Goal: Information Seeking & Learning: Learn about a topic

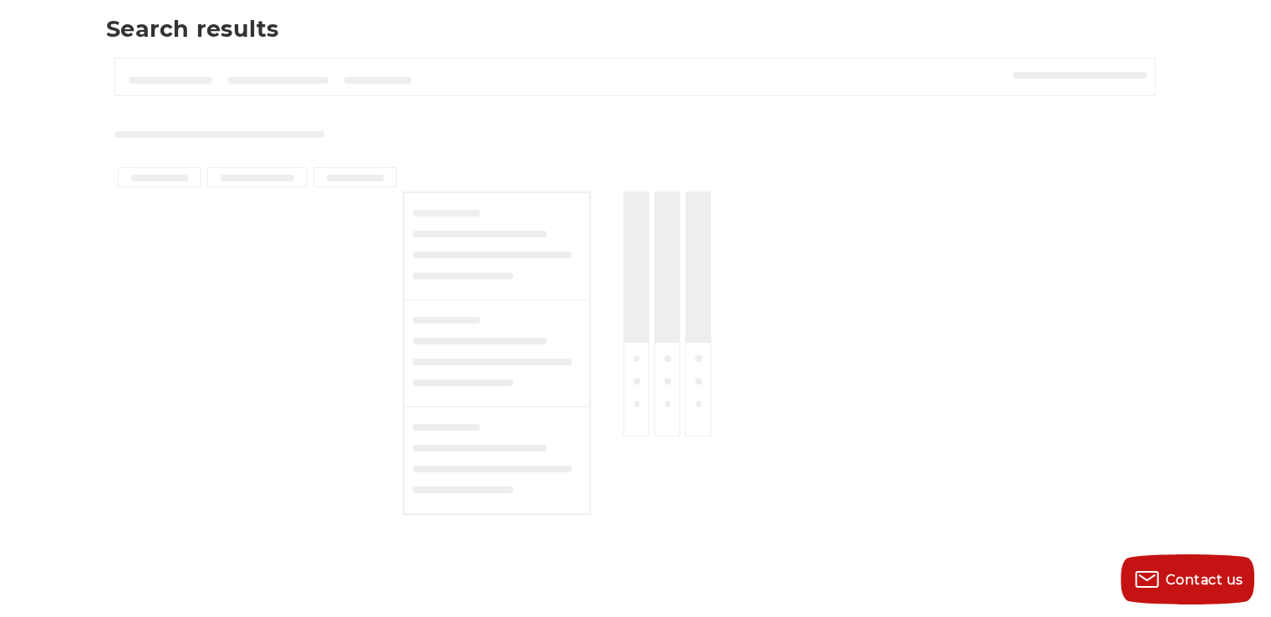
scroll to position [249, 0]
type input "**********"
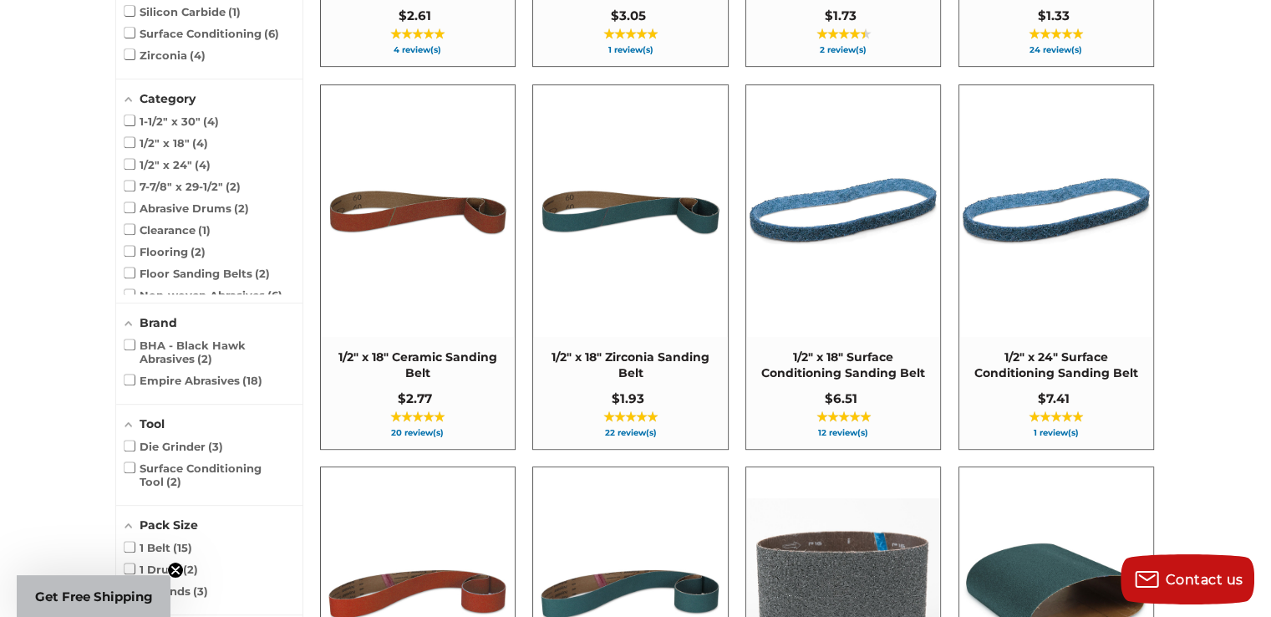
scroll to position [664, 0]
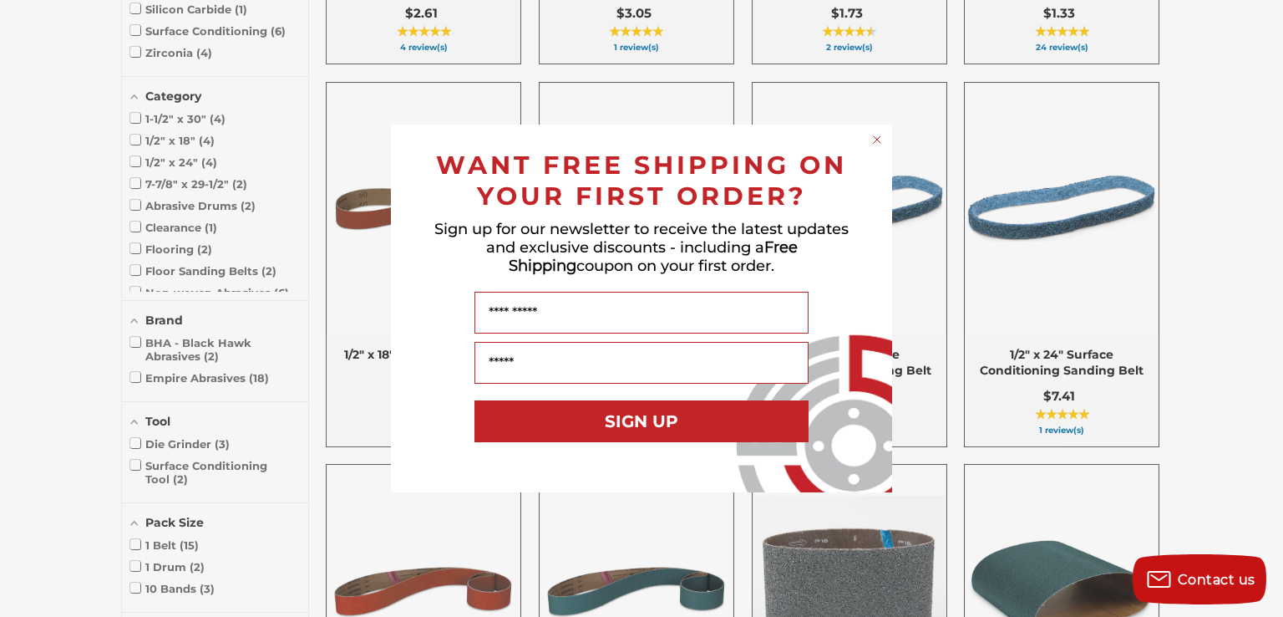
click at [872, 137] on circle "Close dialog" at bounding box center [878, 140] width 16 height 16
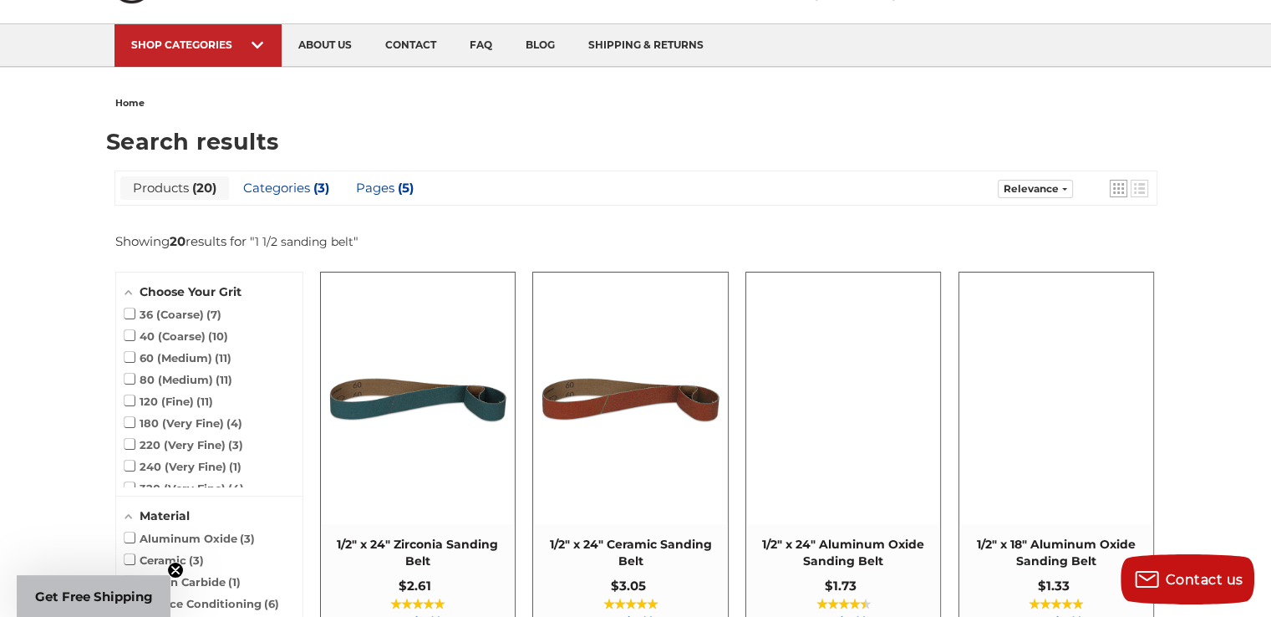
scroll to position [0, 0]
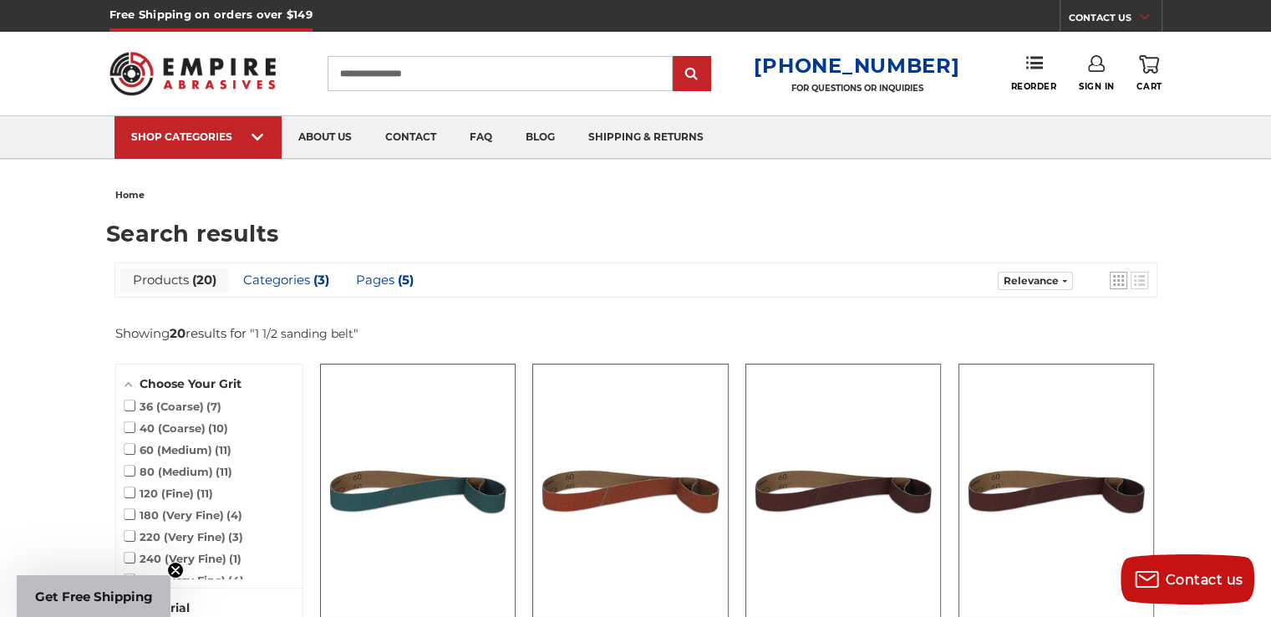
click at [432, 80] on input "**********" at bounding box center [500, 73] width 345 height 35
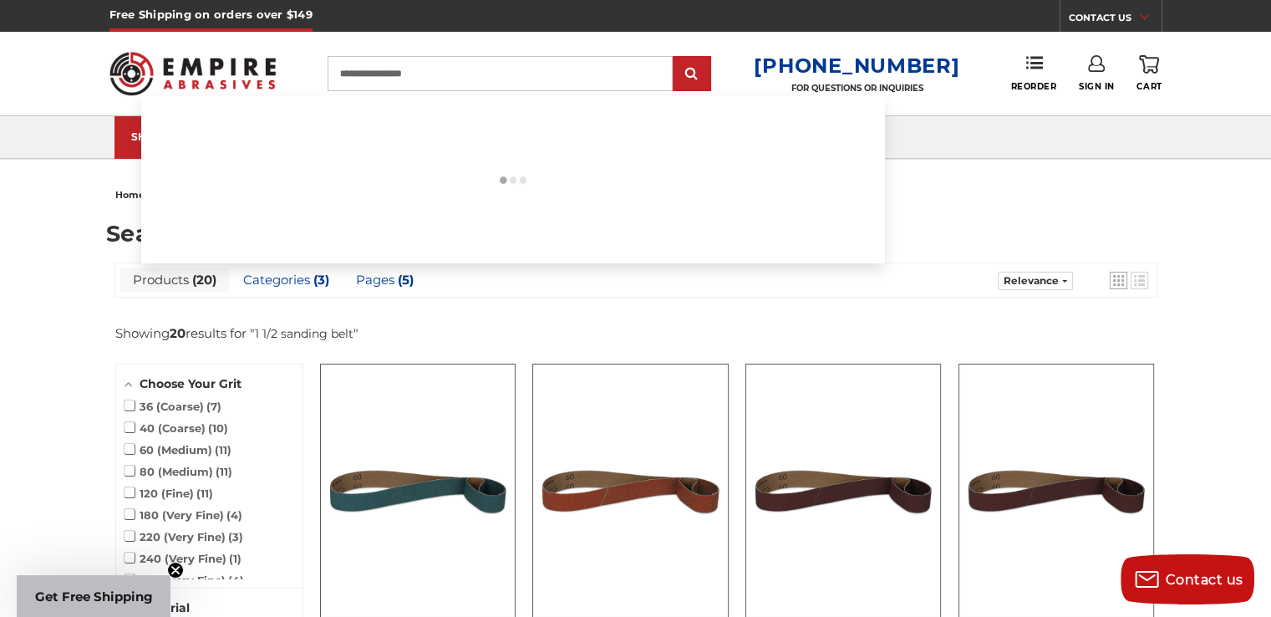
click at [465, 63] on input "**********" at bounding box center [500, 73] width 345 height 35
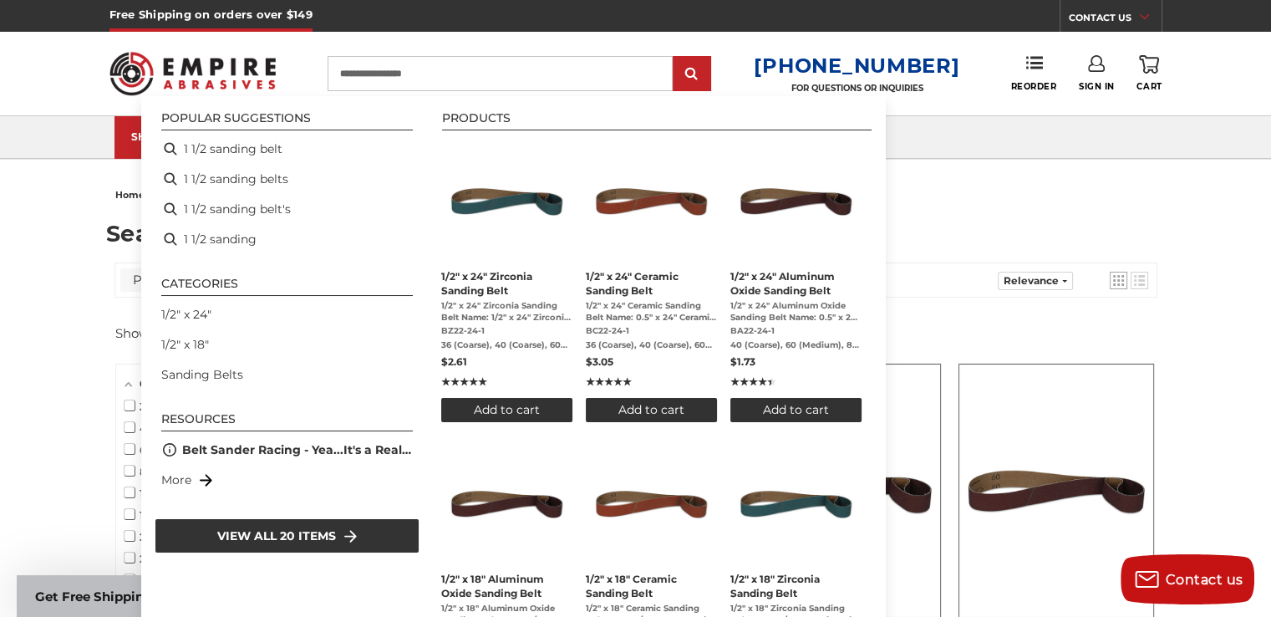
click at [465, 63] on input "**********" at bounding box center [500, 73] width 345 height 35
paste input
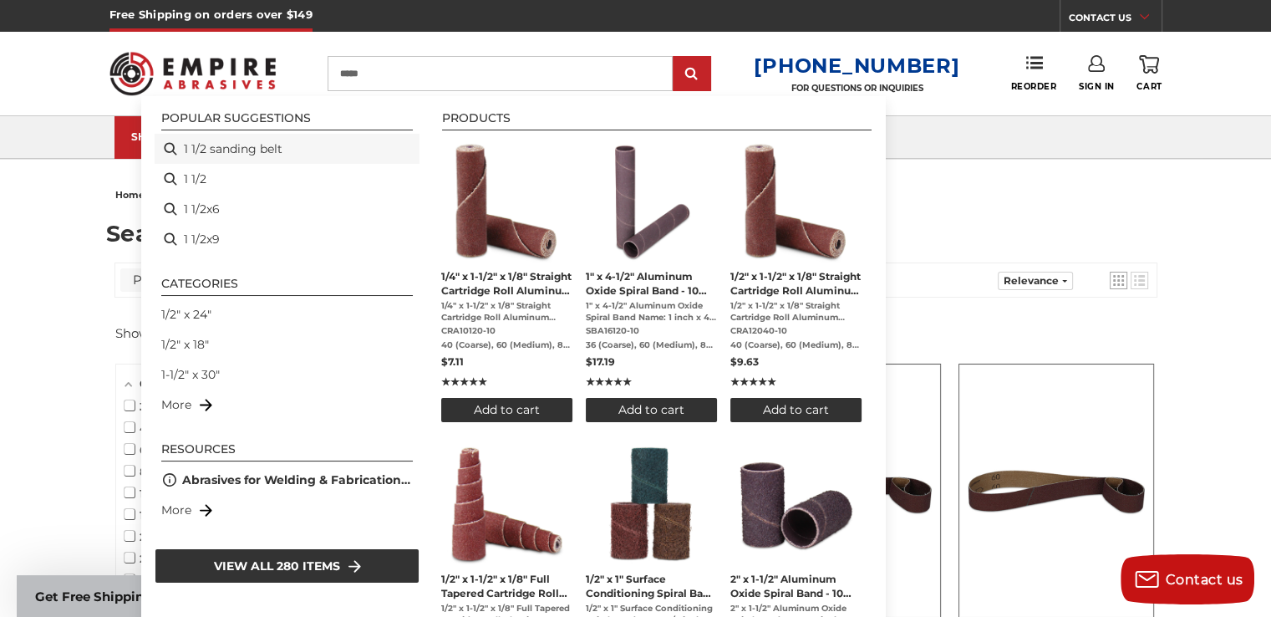
click at [311, 138] on li "1 1/2 sanding belt" at bounding box center [287, 149] width 265 height 30
type input "**********"
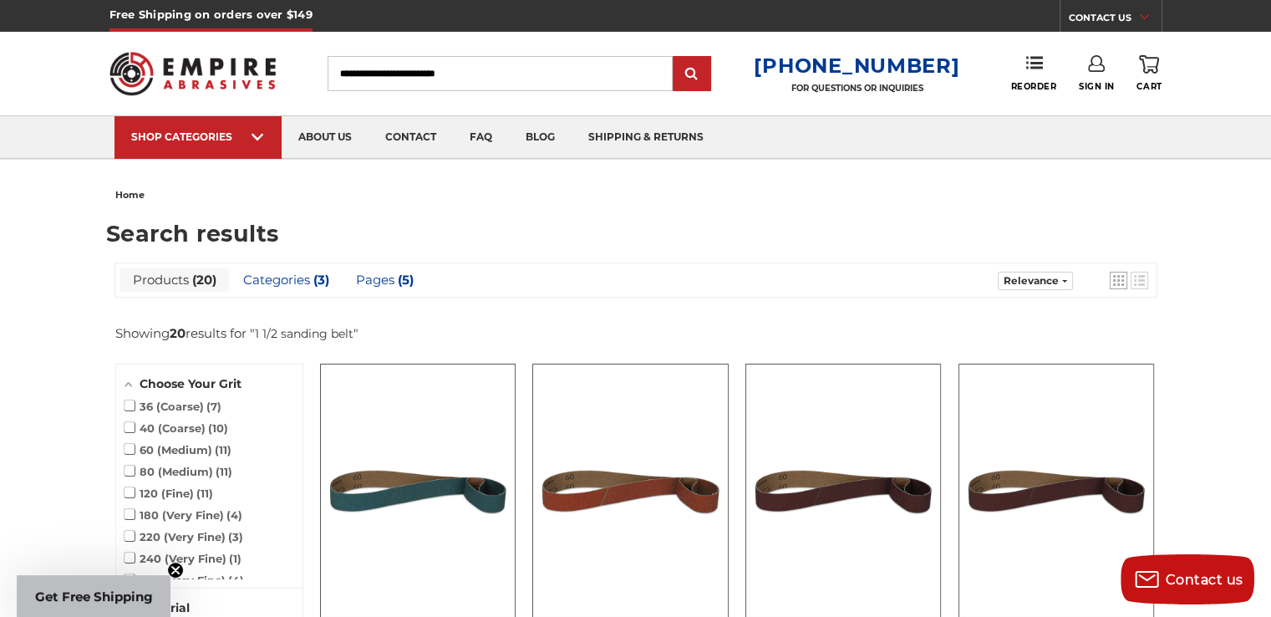
type input "**********"
click at [435, 81] on input "**********" at bounding box center [500, 73] width 345 height 35
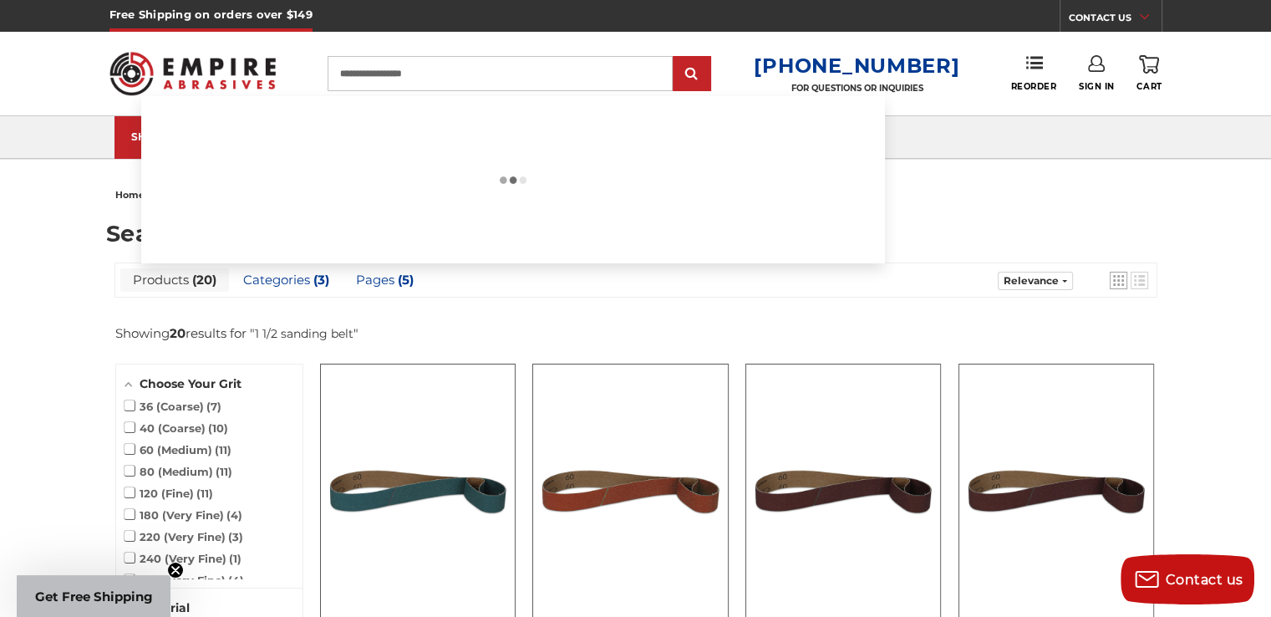
click at [435, 81] on input "**********" at bounding box center [500, 73] width 345 height 35
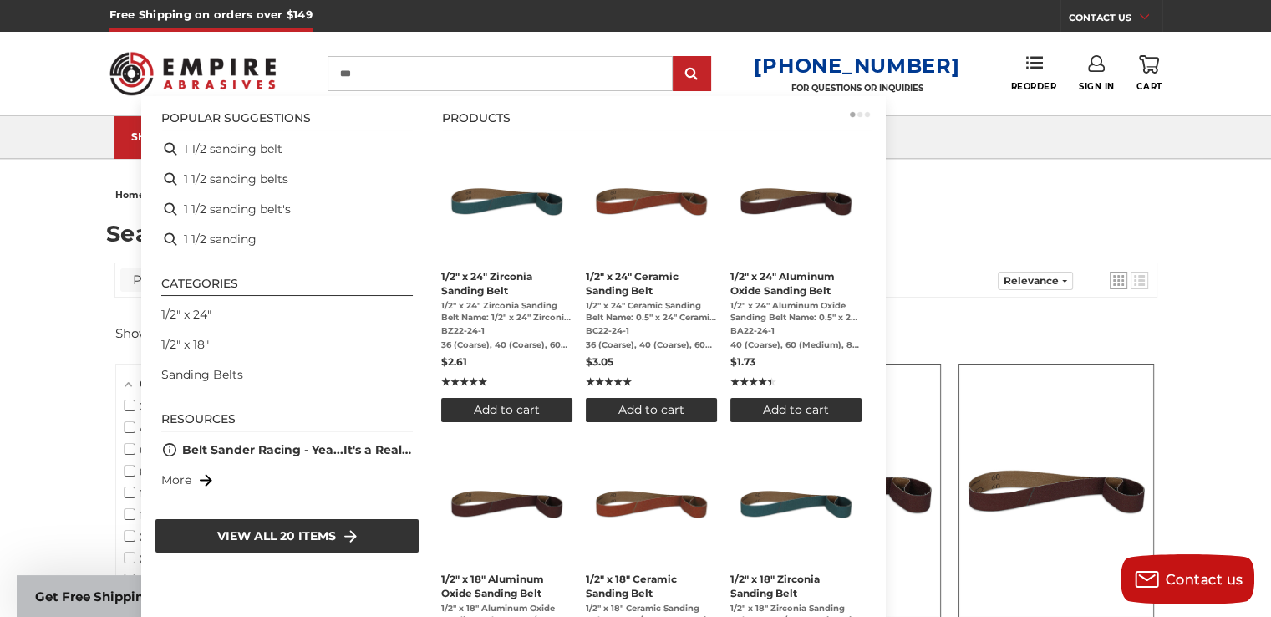
type input "****"
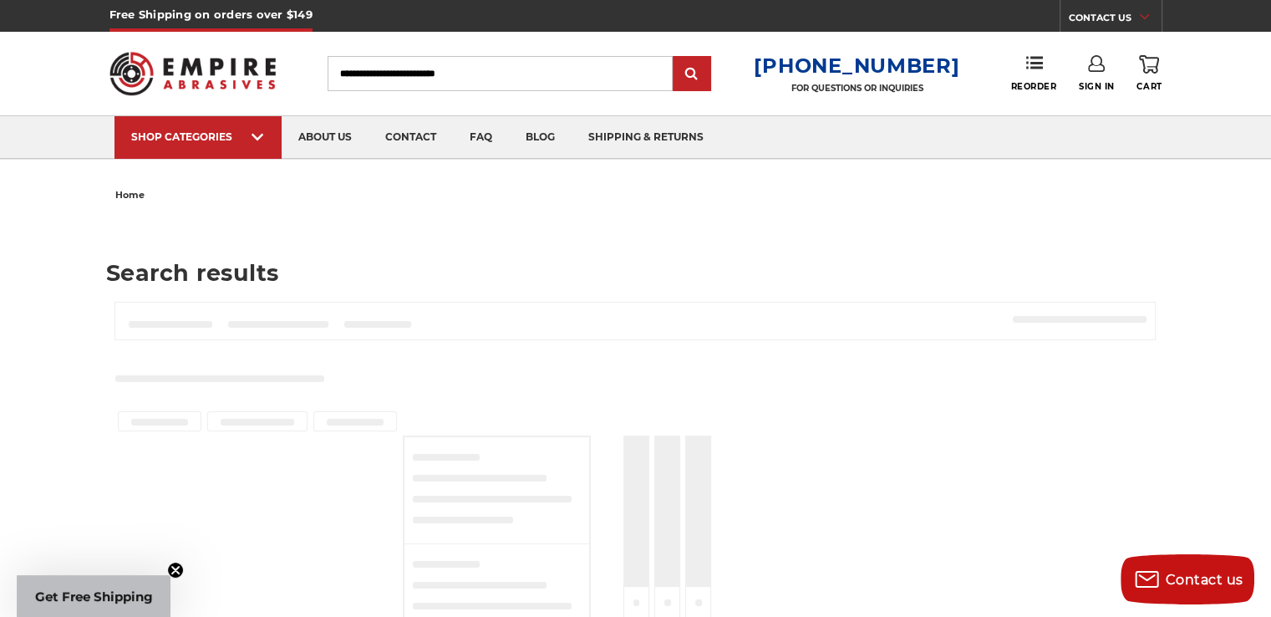
type input "****"
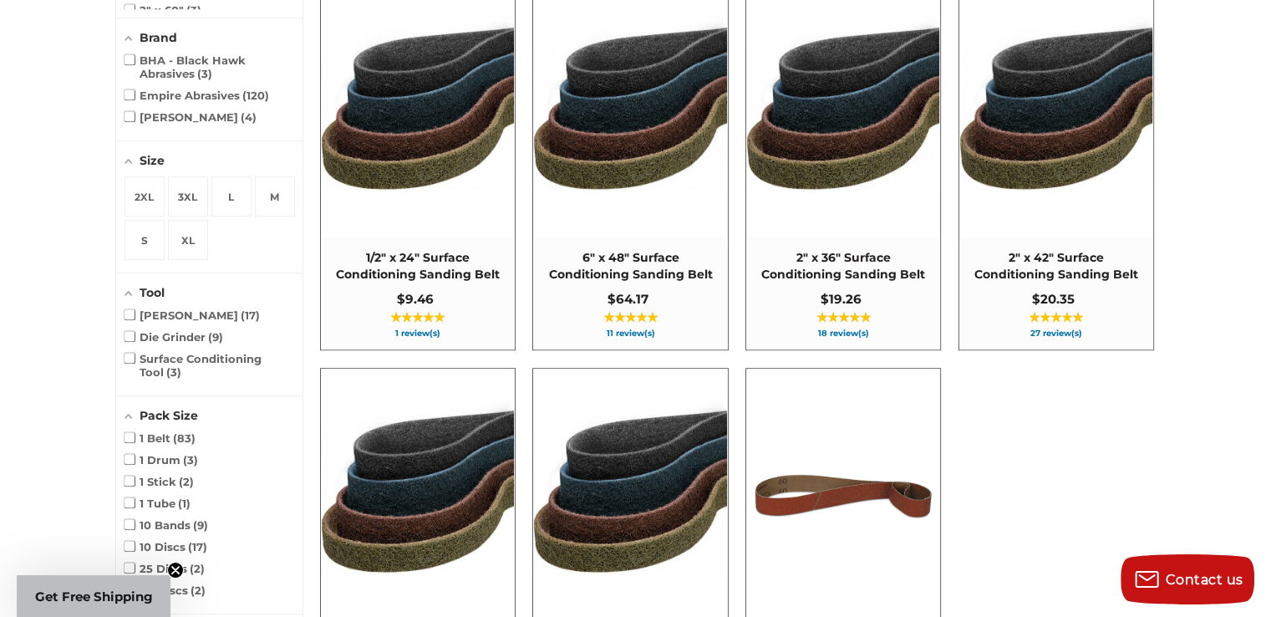
scroll to position [1143, 0]
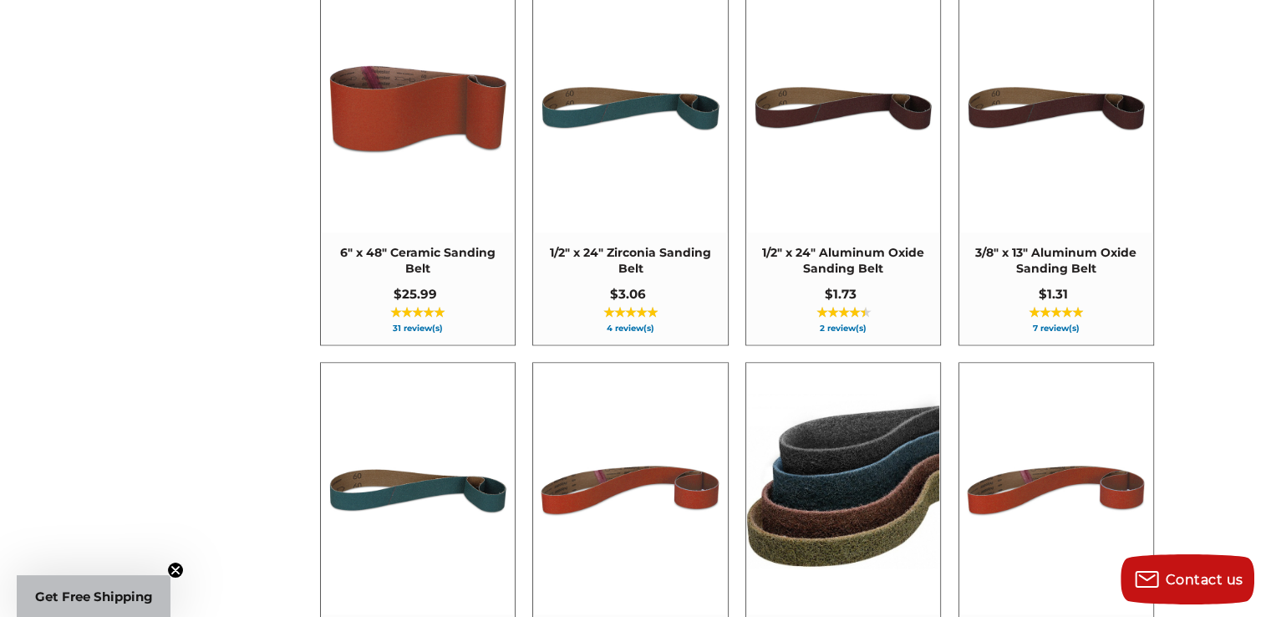
scroll to position [2744, 0]
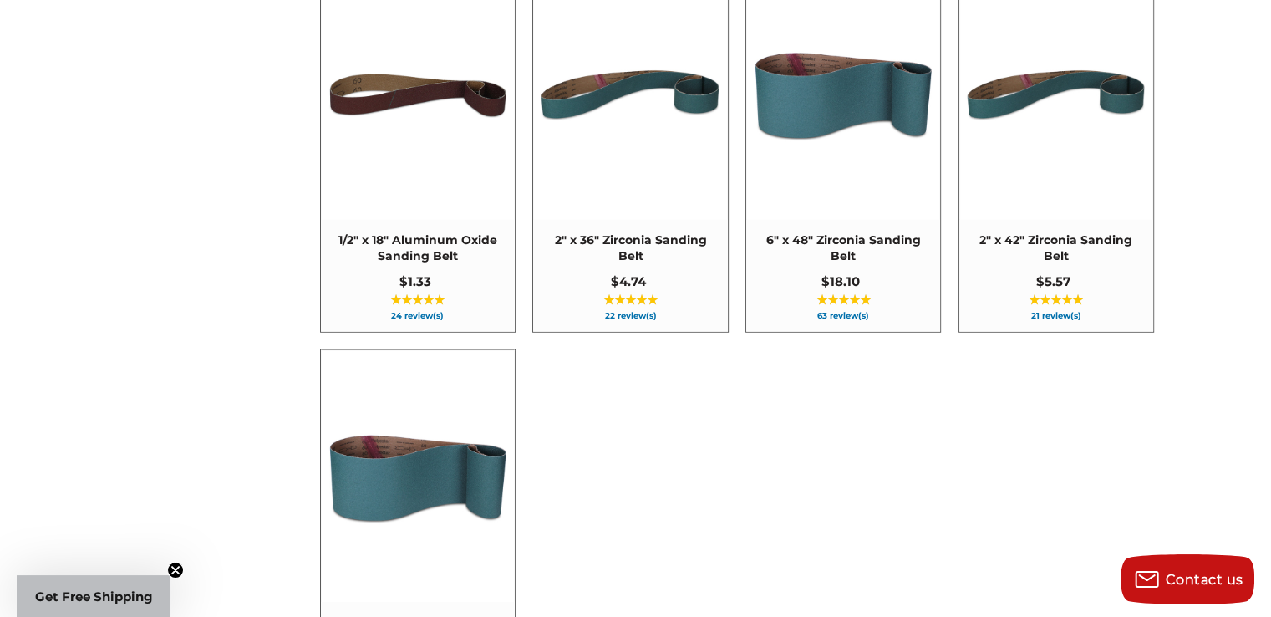
scroll to position [4220, 0]
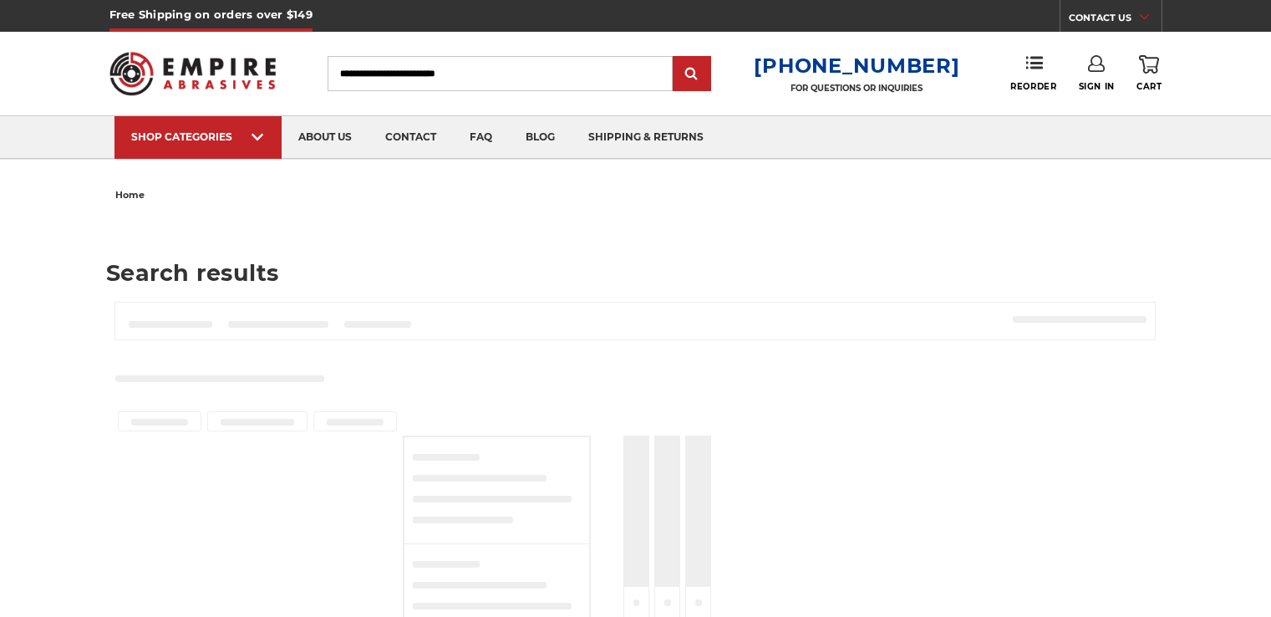
type input "****"
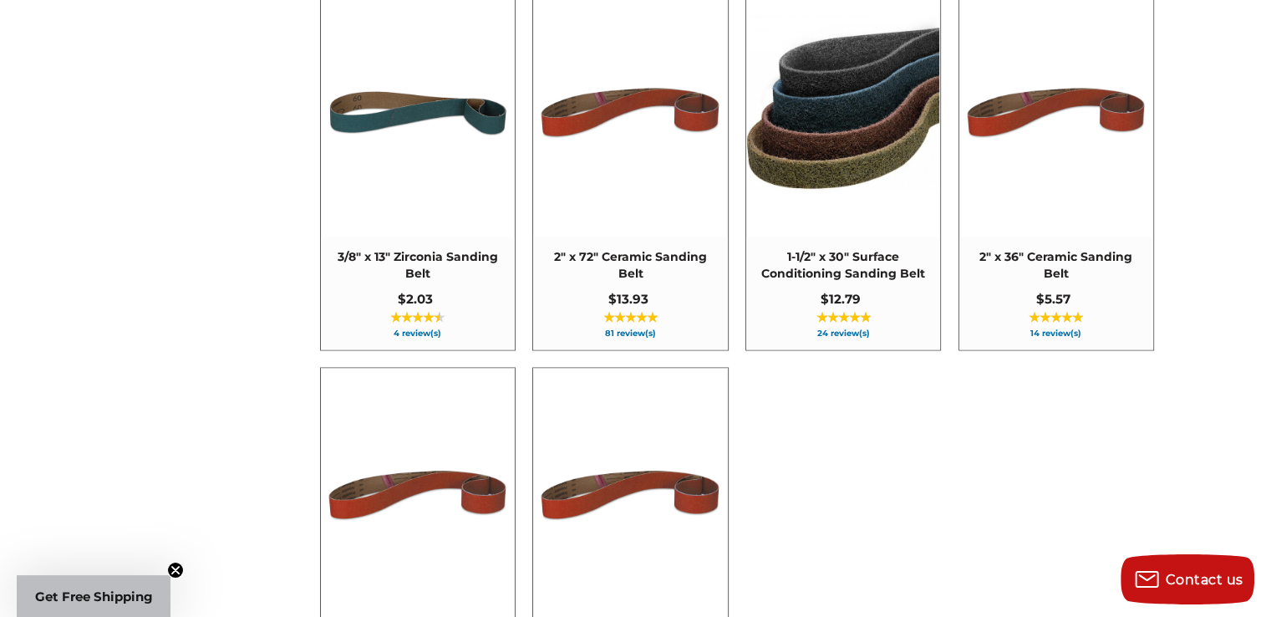
scroll to position [2670, 0]
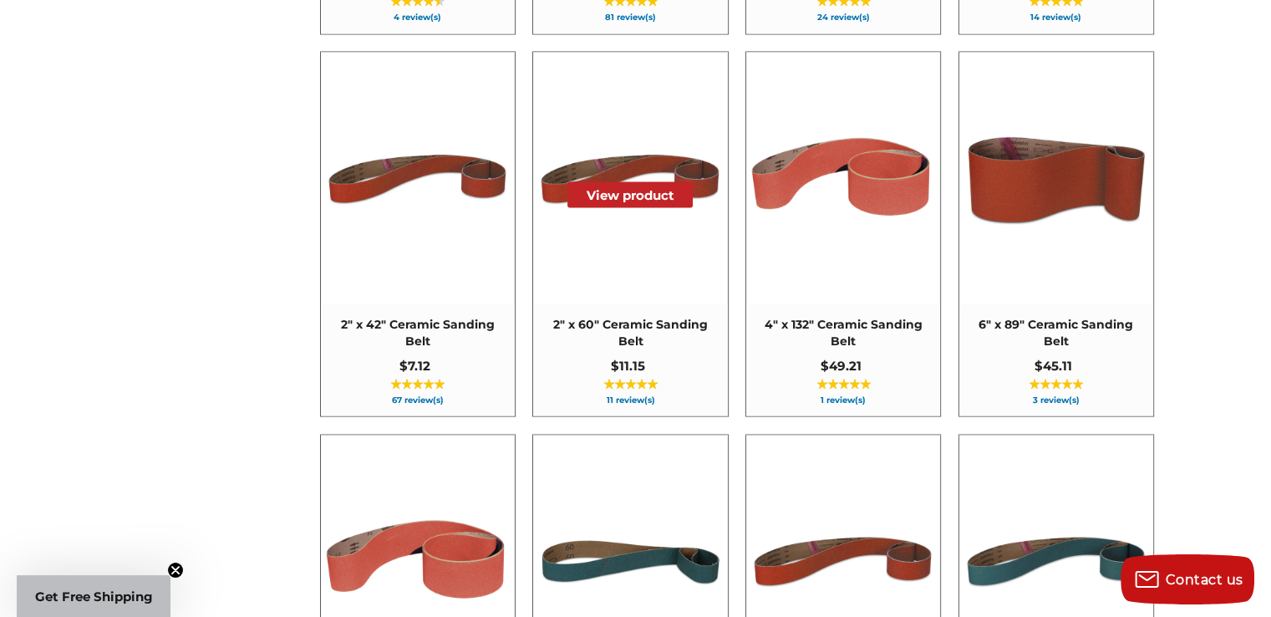
scroll to position [3024, 0]
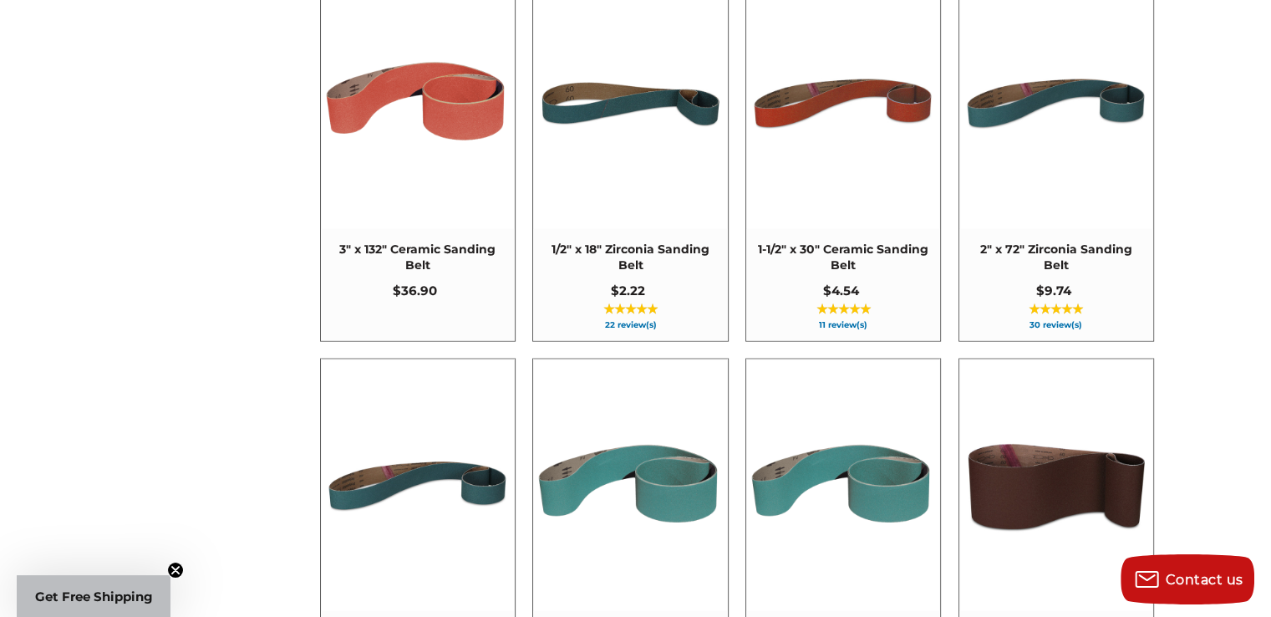
scroll to position [3900, 0]
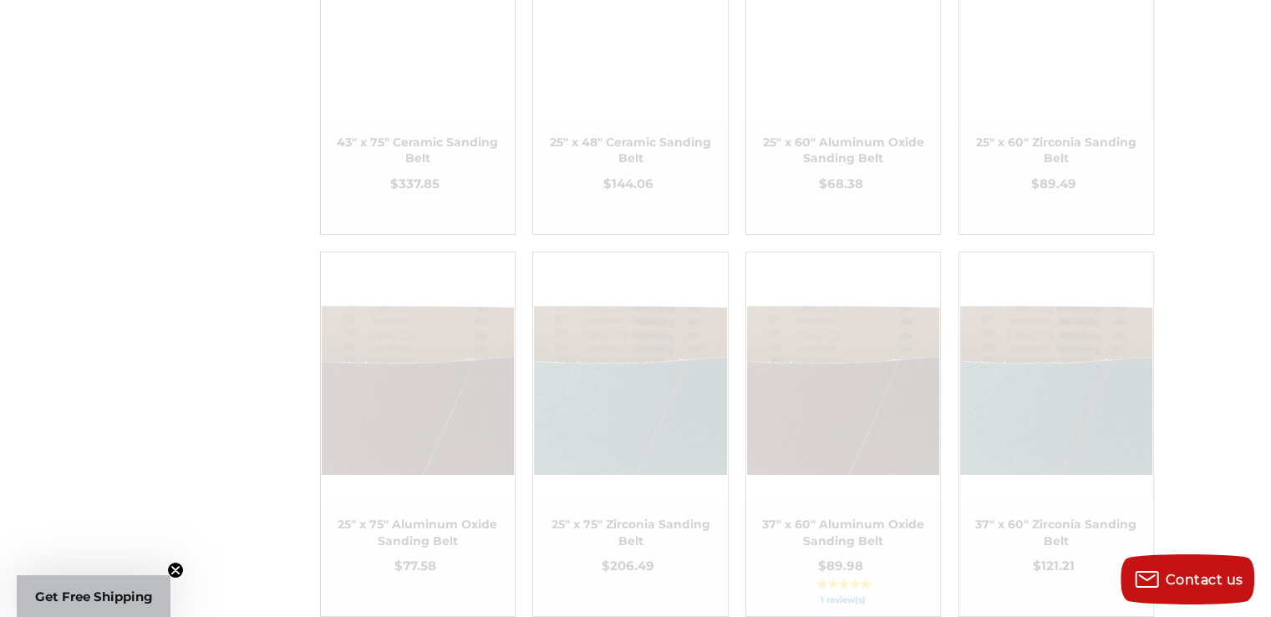
scroll to position [5781, 0]
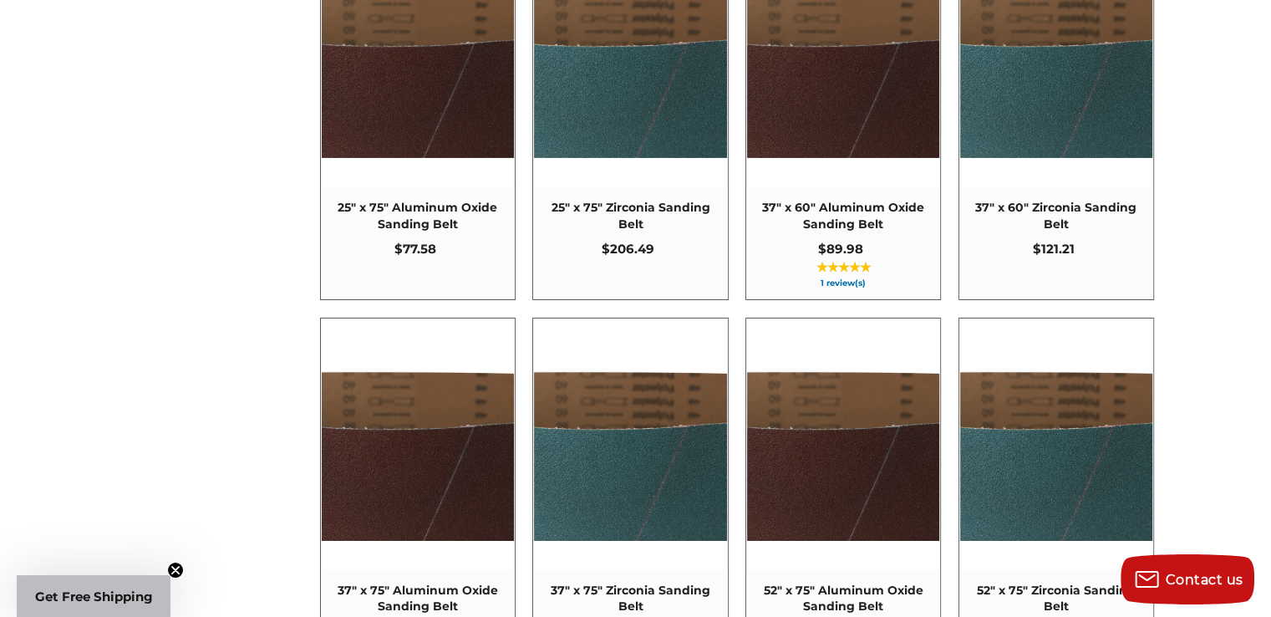
scroll to position [5816, 0]
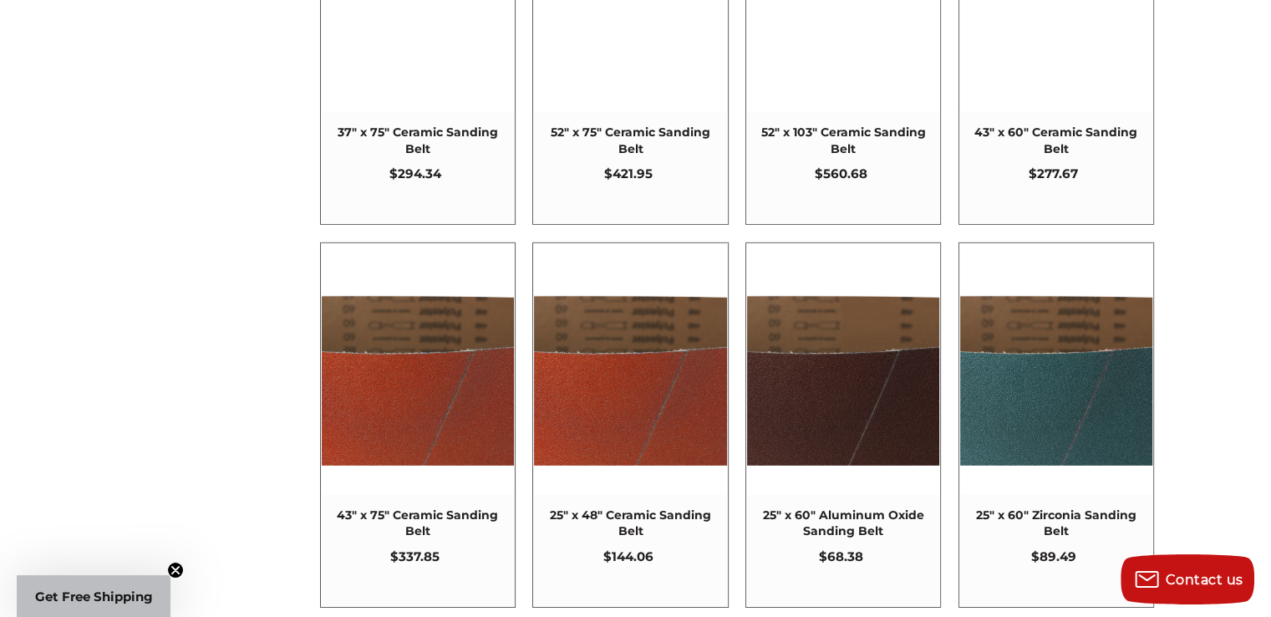
scroll to position [4507, 0]
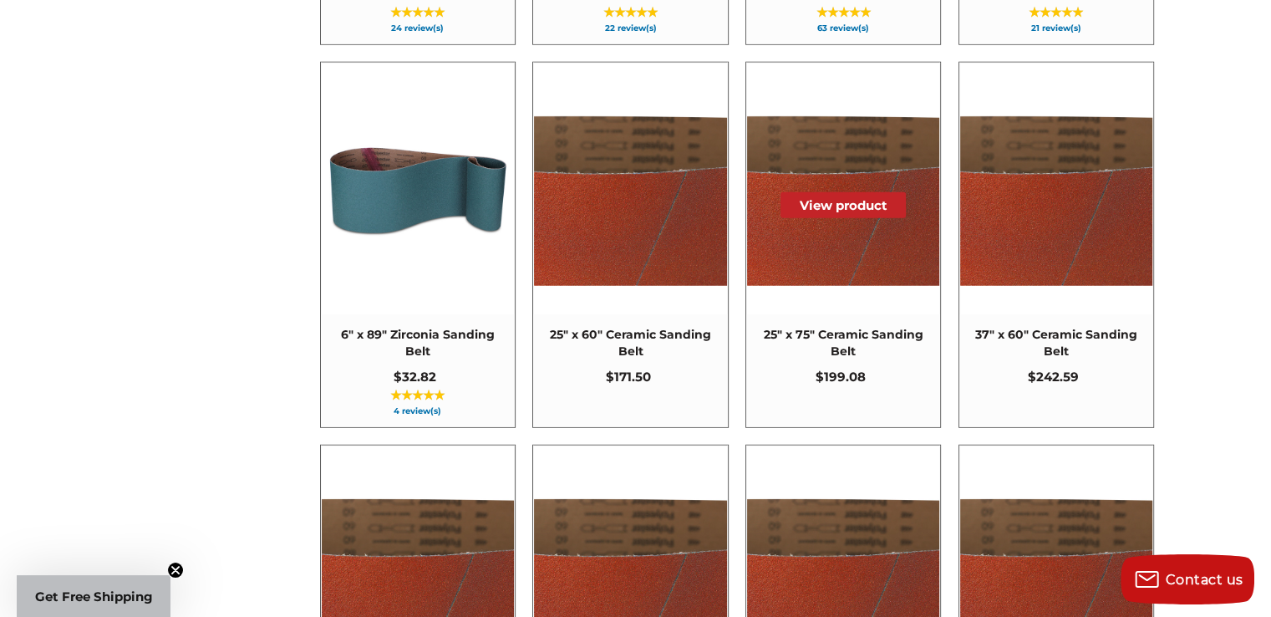
drag, startPoint x: 904, startPoint y: 277, endPoint x: 832, endPoint y: 131, distance: 162.2
drag, startPoint x: 832, startPoint y: 131, endPoint x: 1190, endPoint y: 60, distance: 364.6
click at [1190, 60] on div "home Search results Products 149 Categories 32 Pages 83 Relevance Relevance Tit…" at bounding box center [635, 187] width 1181 height 9023
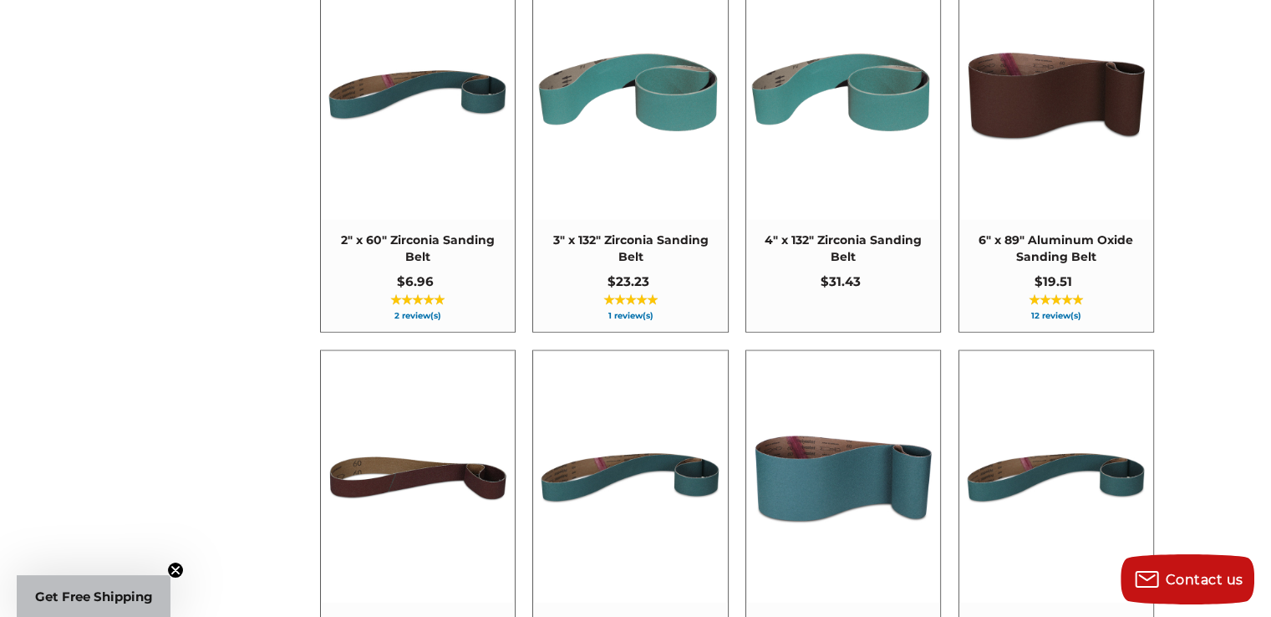
scroll to position [3044, 0]
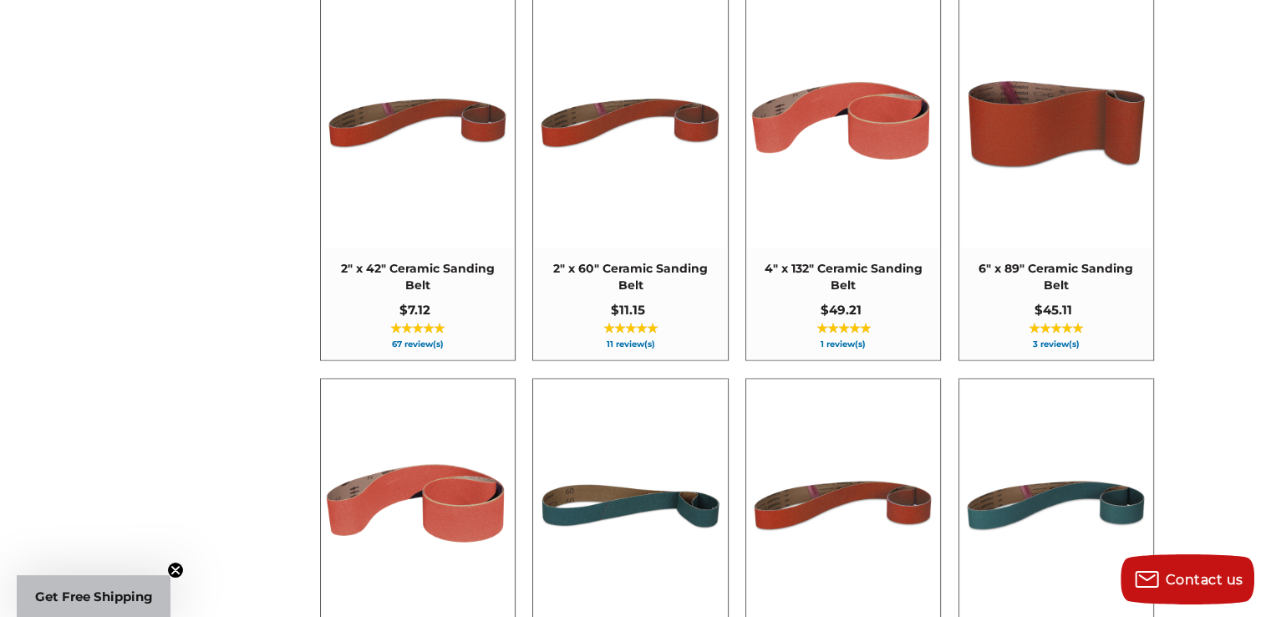
drag, startPoint x: 1190, startPoint y: 60, endPoint x: 1206, endPoint y: 60, distance: 16.7
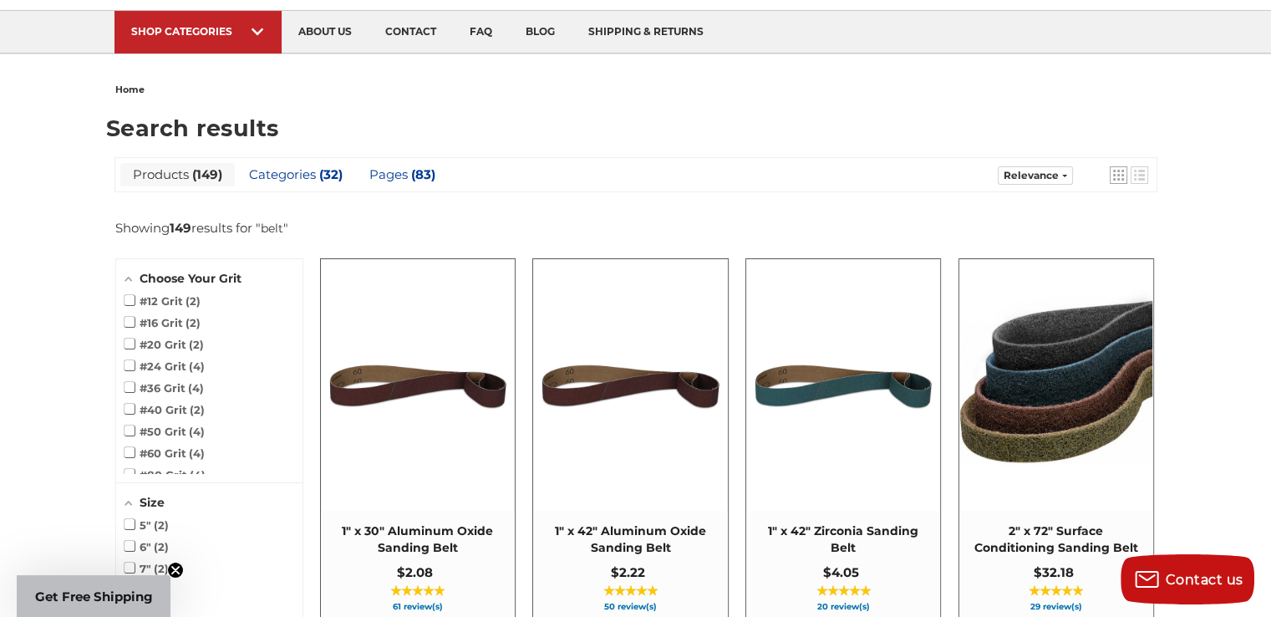
scroll to position [0, 0]
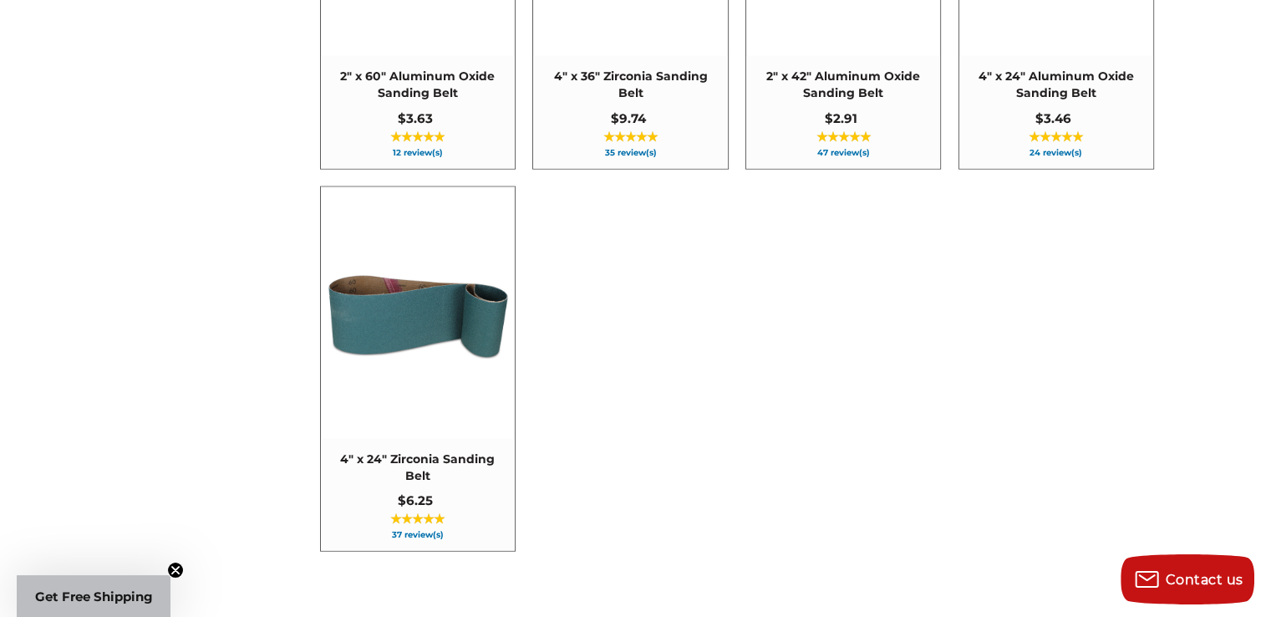
scroll to position [10129, 0]
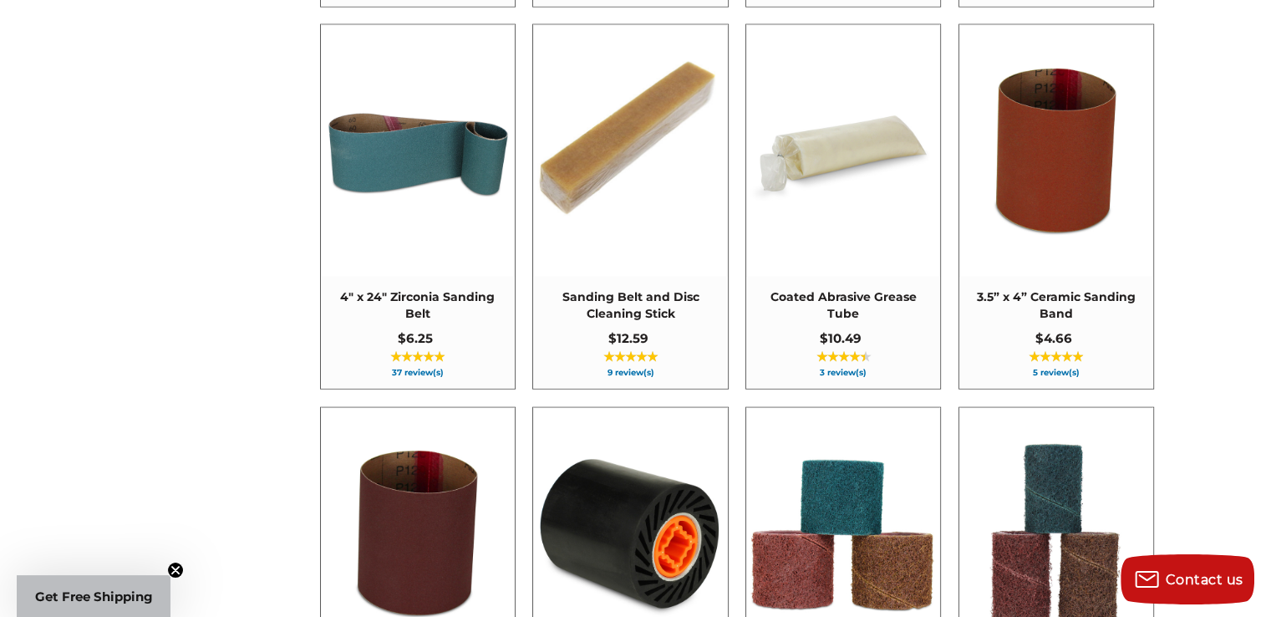
scroll to position [10266, 0]
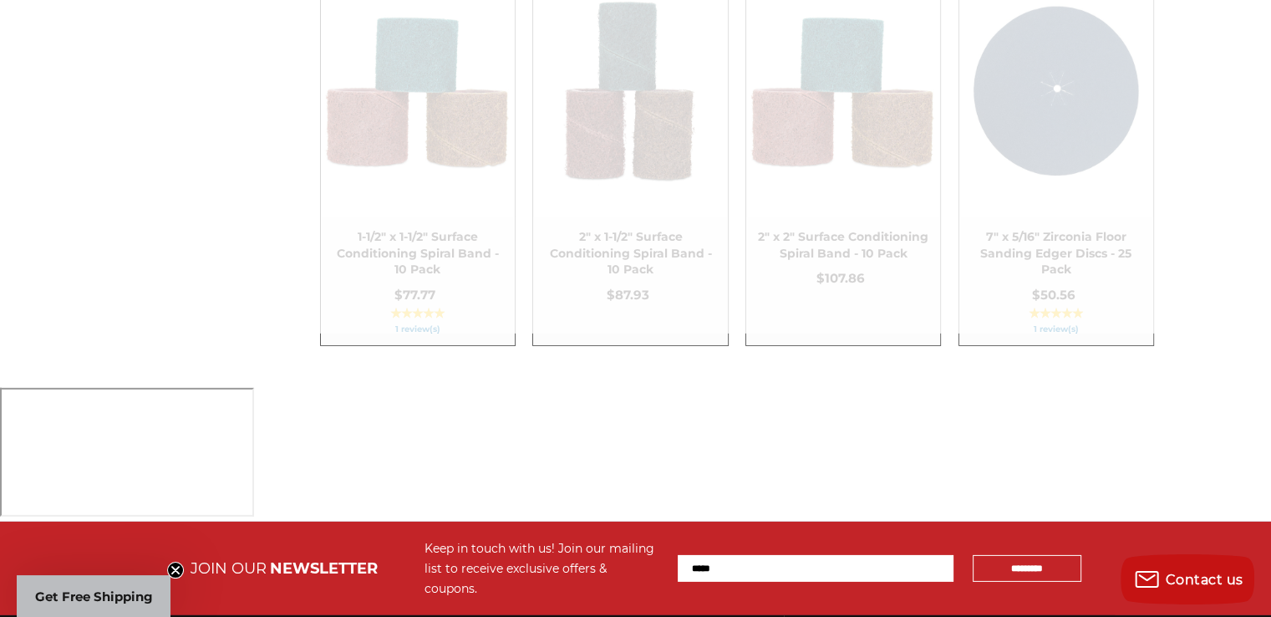
scroll to position [11484, 0]
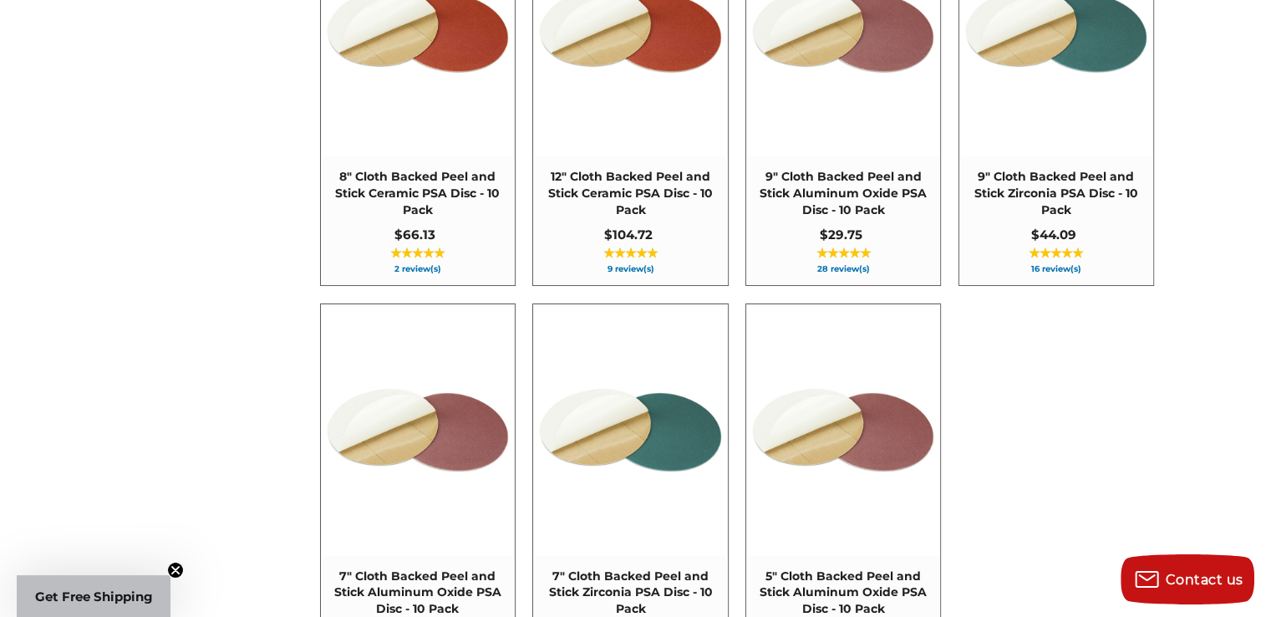
scroll to position [12820, 0]
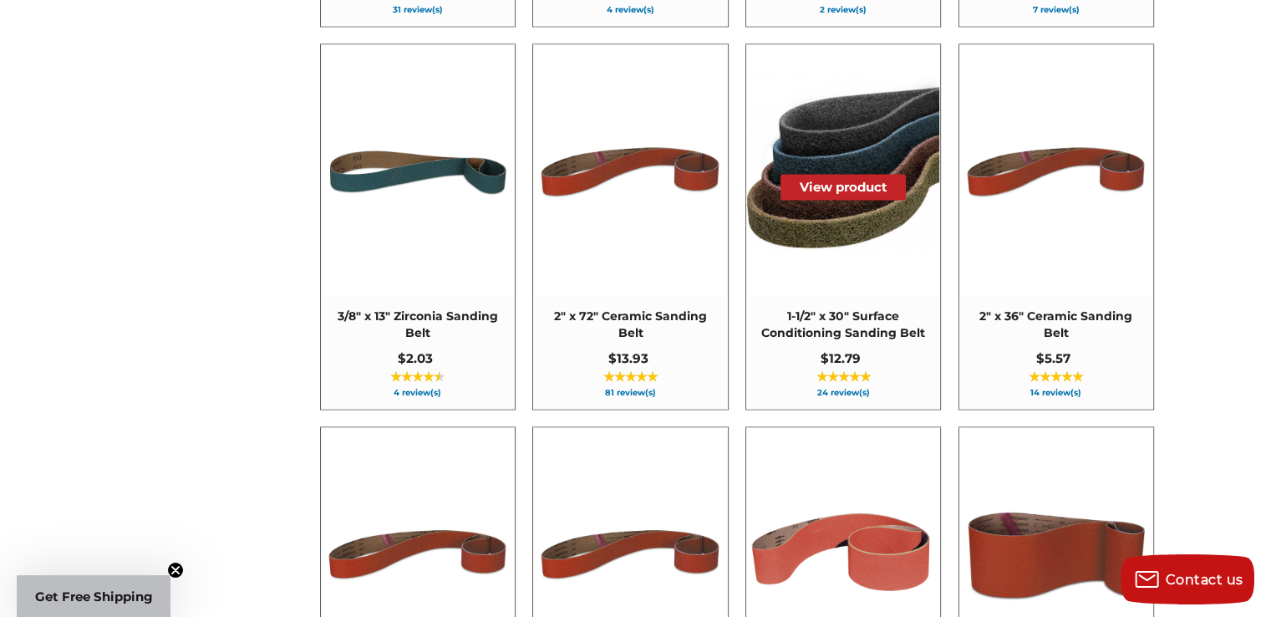
scroll to position [3376, 0]
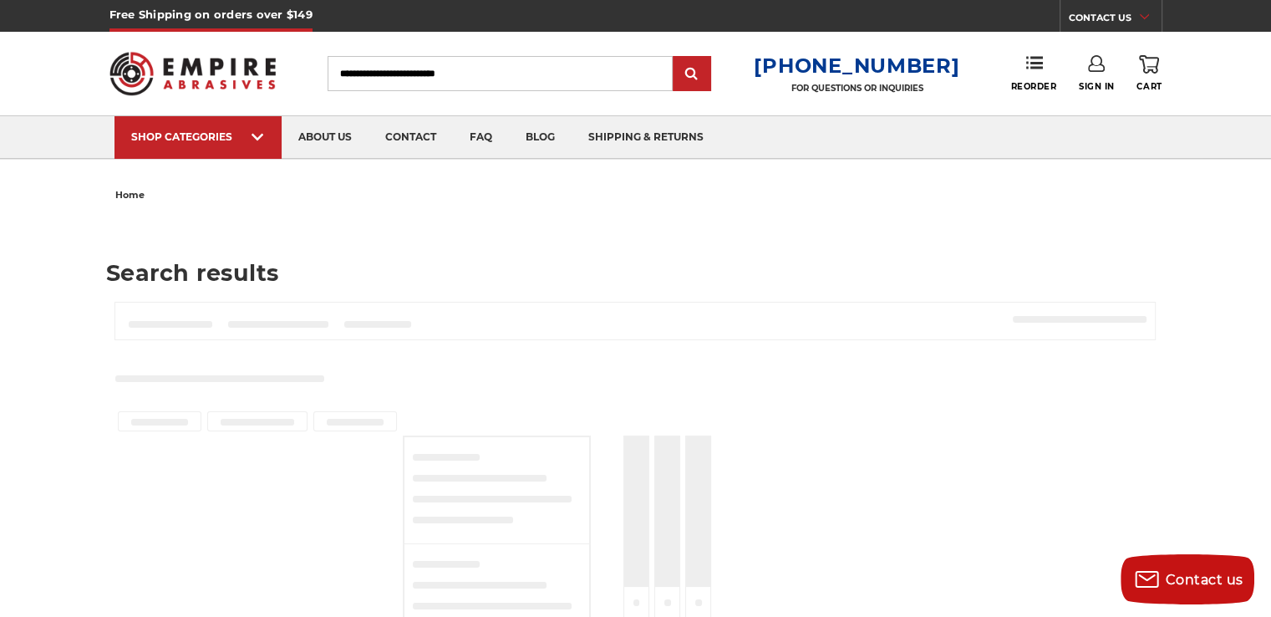
type input "**********"
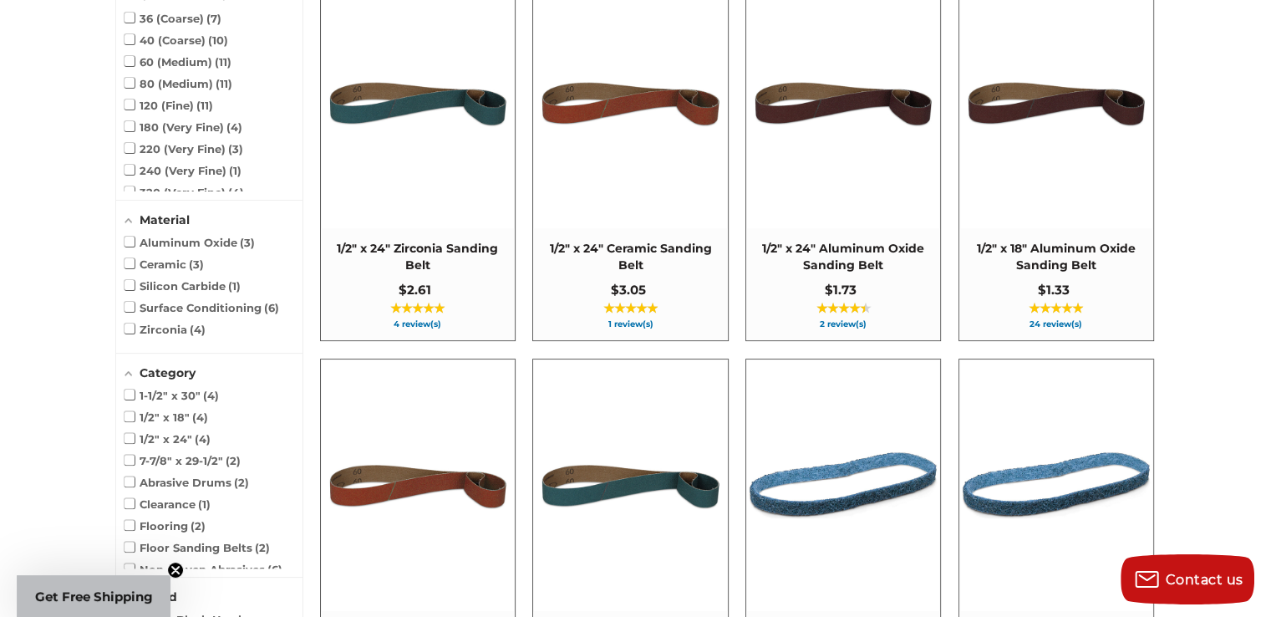
scroll to position [388, 0]
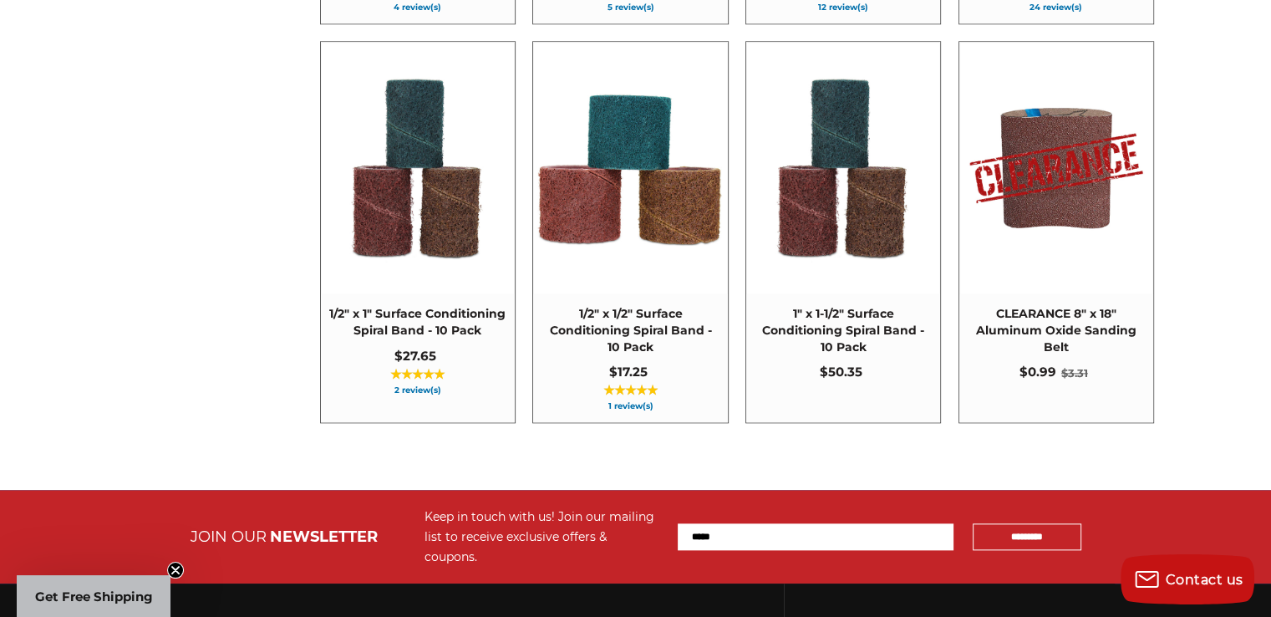
scroll to position [1564, 0]
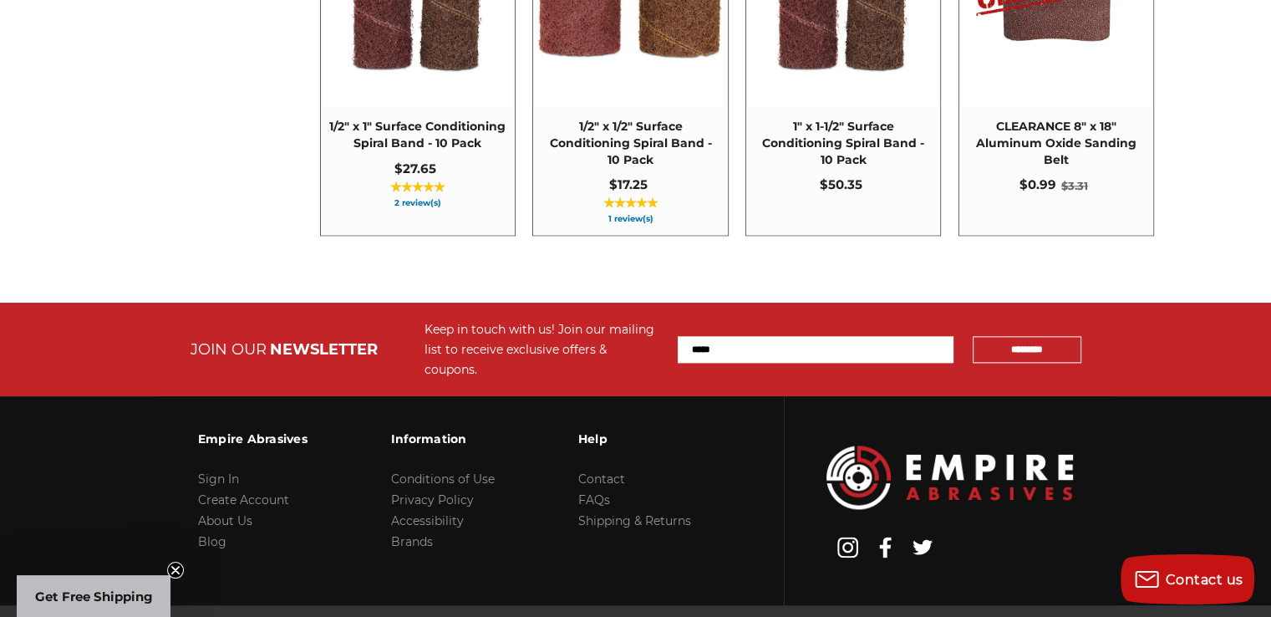
scroll to position [2058, 0]
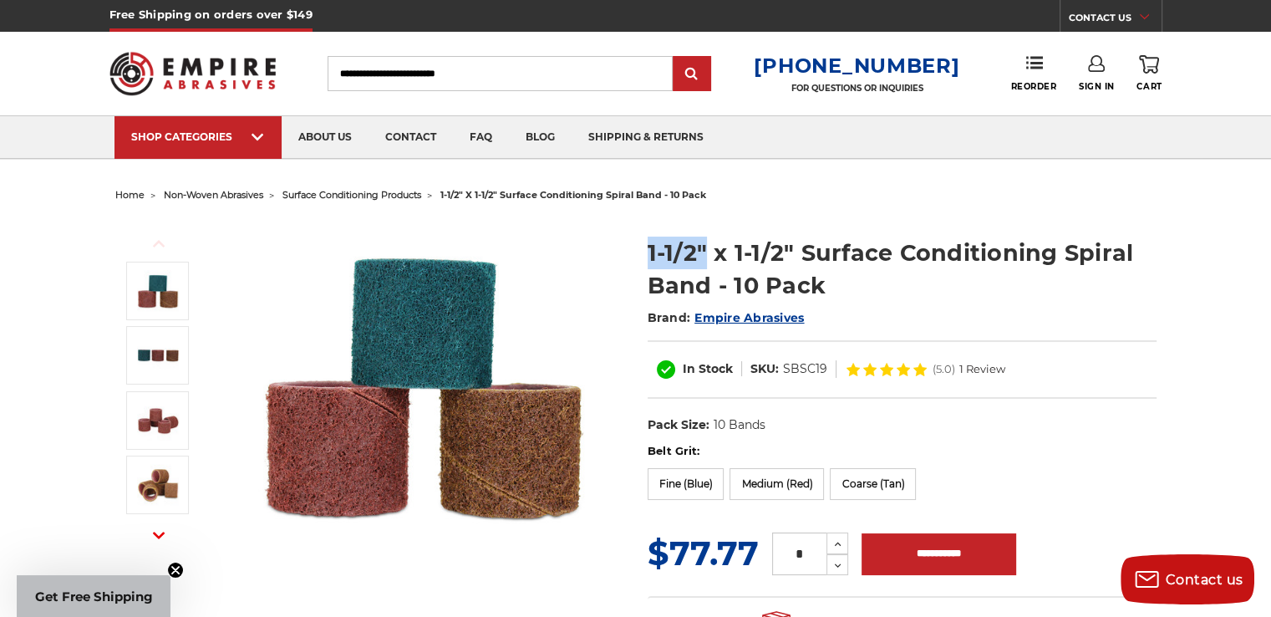
drag, startPoint x: 648, startPoint y: 245, endPoint x: 706, endPoint y: 245, distance: 57.6
click at [706, 245] on h1 "1-1/2" x 1-1/2" Surface Conditioning Spiral Band - 10 Pack" at bounding box center [901, 268] width 509 height 65
copy h1 "1-1/2""
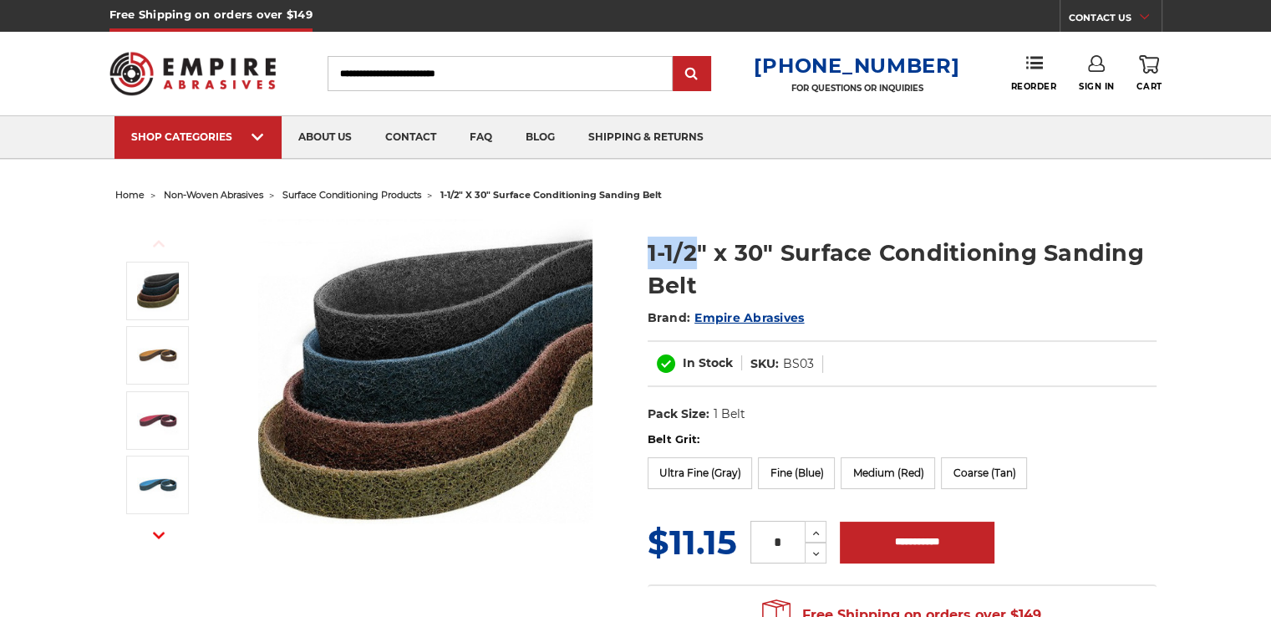
drag, startPoint x: 664, startPoint y: 252, endPoint x: 747, endPoint y: 233, distance: 84.9
click at [703, 250] on h1 "1-1/2" x 30" Surface Conditioning Sanding Belt" at bounding box center [901, 268] width 509 height 65
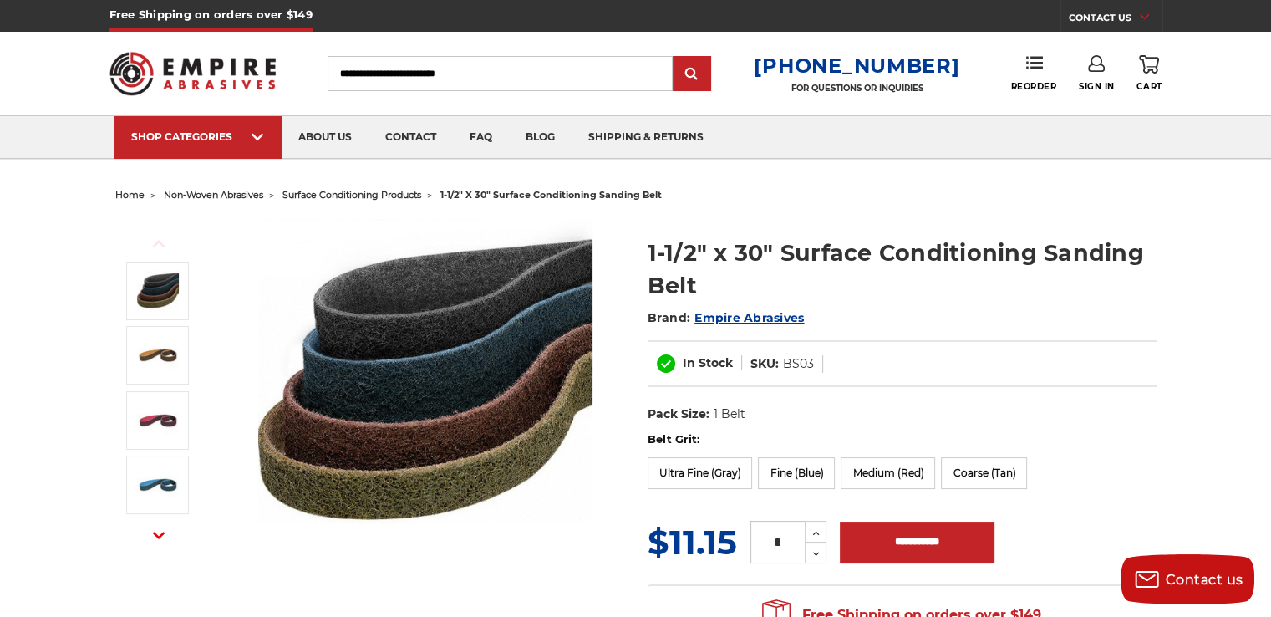
click at [854, 231] on section "1-1/2" x 30" Surface Conditioning Sanding Belt Brand: Empire Abrasives In Stock…" at bounding box center [902, 325] width 532 height 212
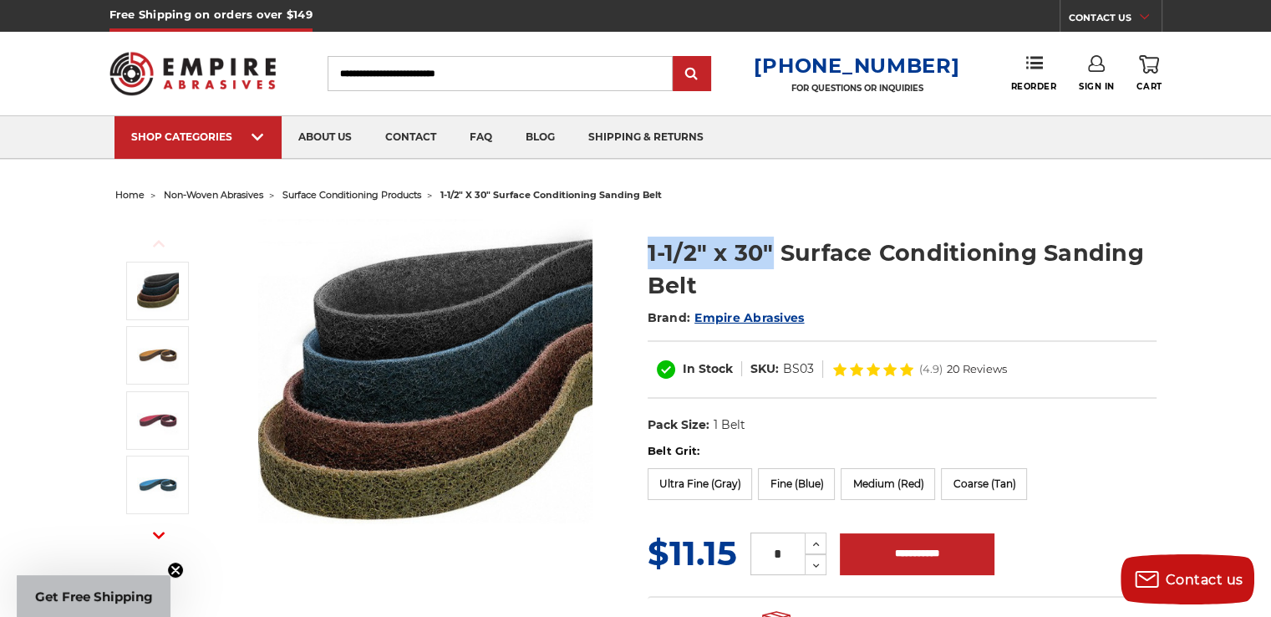
drag, startPoint x: 646, startPoint y: 256, endPoint x: 773, endPoint y: 241, distance: 128.0
click at [773, 241] on section "1-1/2" x 30" Surface Conditioning Sanding Belt Brand: Empire Abrasives In Stock…" at bounding box center [902, 331] width 532 height 224
click at [773, 241] on h1 "1-1/2" x 30" Surface Conditioning Sanding Belt" at bounding box center [901, 268] width 509 height 65
drag, startPoint x: 649, startPoint y: 258, endPoint x: 772, endPoint y: 235, distance: 125.0
click at [772, 235] on section "1-1/2" x 30" Surface Conditioning Sanding Belt Brand: Empire Abrasives In Stock…" at bounding box center [902, 331] width 532 height 224
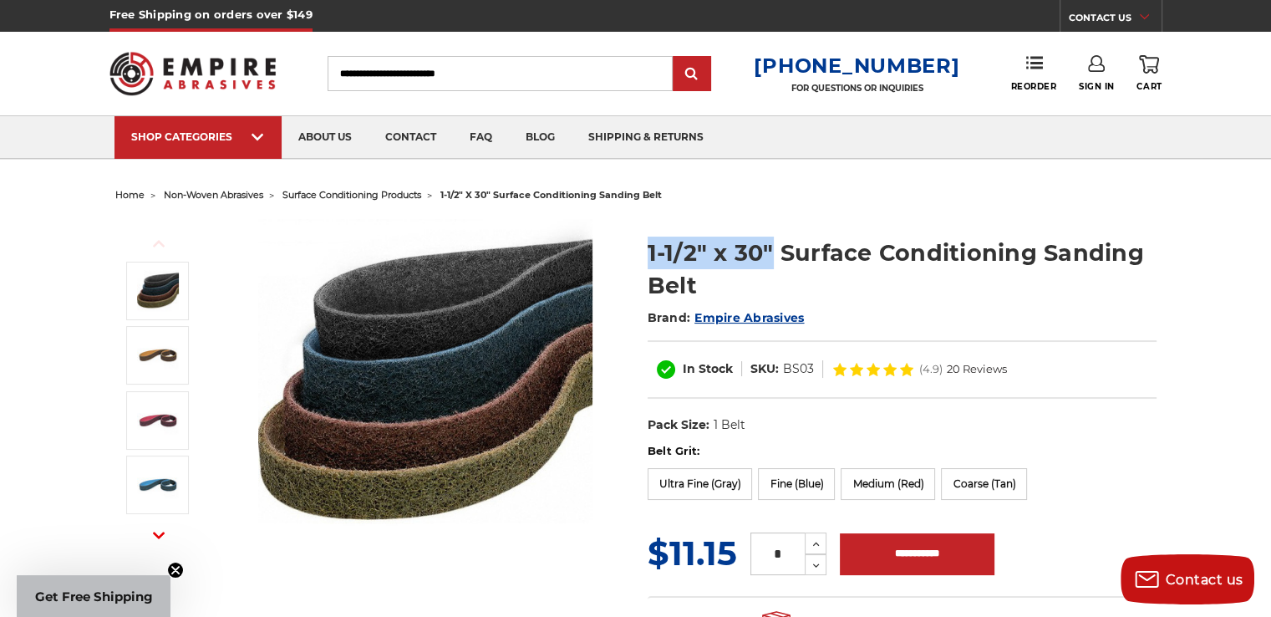
click at [772, 235] on section "1-1/2" x 30" Surface Conditioning Sanding Belt Brand: Empire Abrasives In Stock…" at bounding box center [902, 331] width 532 height 224
drag, startPoint x: 745, startPoint y: 242, endPoint x: 642, endPoint y: 245, distance: 103.6
click at [642, 245] on section "1-1/2" x 30" Surface Conditioning Sanding Belt Brand: Empire Abrasives In Stock…" at bounding box center [902, 331] width 532 height 224
click at [734, 257] on h1 "1-1/2" x 30" Surface Conditioning Sanding Belt" at bounding box center [901, 268] width 509 height 65
drag, startPoint x: 698, startPoint y: 249, endPoint x: 651, endPoint y: 250, distance: 47.6
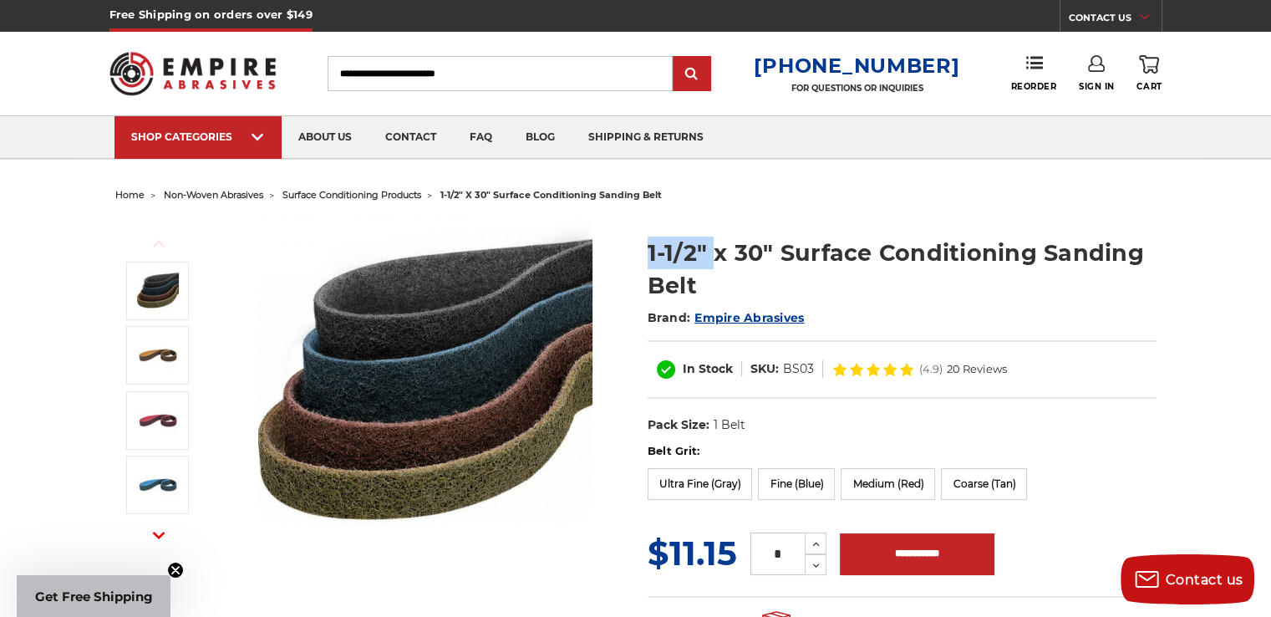
click at [651, 250] on h1 "1-1/2" x 30" Surface Conditioning Sanding Belt" at bounding box center [901, 268] width 509 height 65
drag, startPoint x: 651, startPoint y: 250, endPoint x: 698, endPoint y: 250, distance: 46.8
click at [698, 250] on h1 "1-1/2" x 30" Surface Conditioning Sanding Belt" at bounding box center [901, 268] width 509 height 65
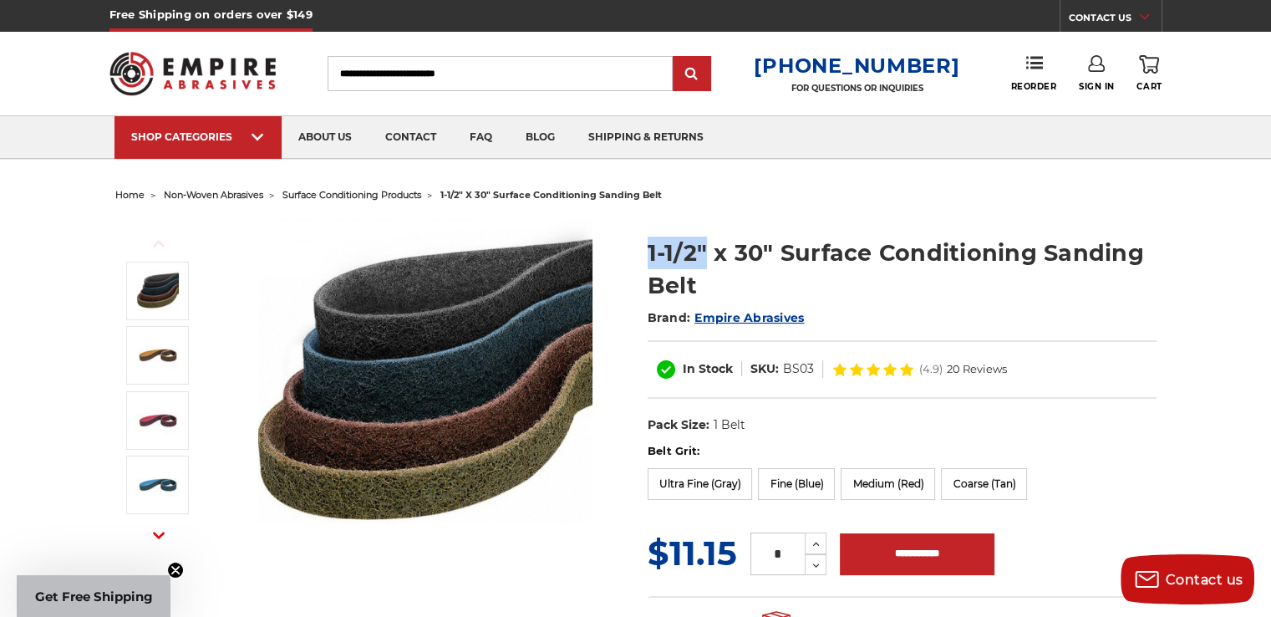
drag, startPoint x: 698, startPoint y: 250, endPoint x: 642, endPoint y: 255, distance: 56.2
click at [642, 255] on section "1-1/2" x 30" Surface Conditioning Sanding Belt Brand: Empire Abrasives In Stock…" at bounding box center [902, 331] width 532 height 224
click at [689, 238] on h1 "1-1/2" x 30" Surface Conditioning Sanding Belt" at bounding box center [901, 268] width 509 height 65
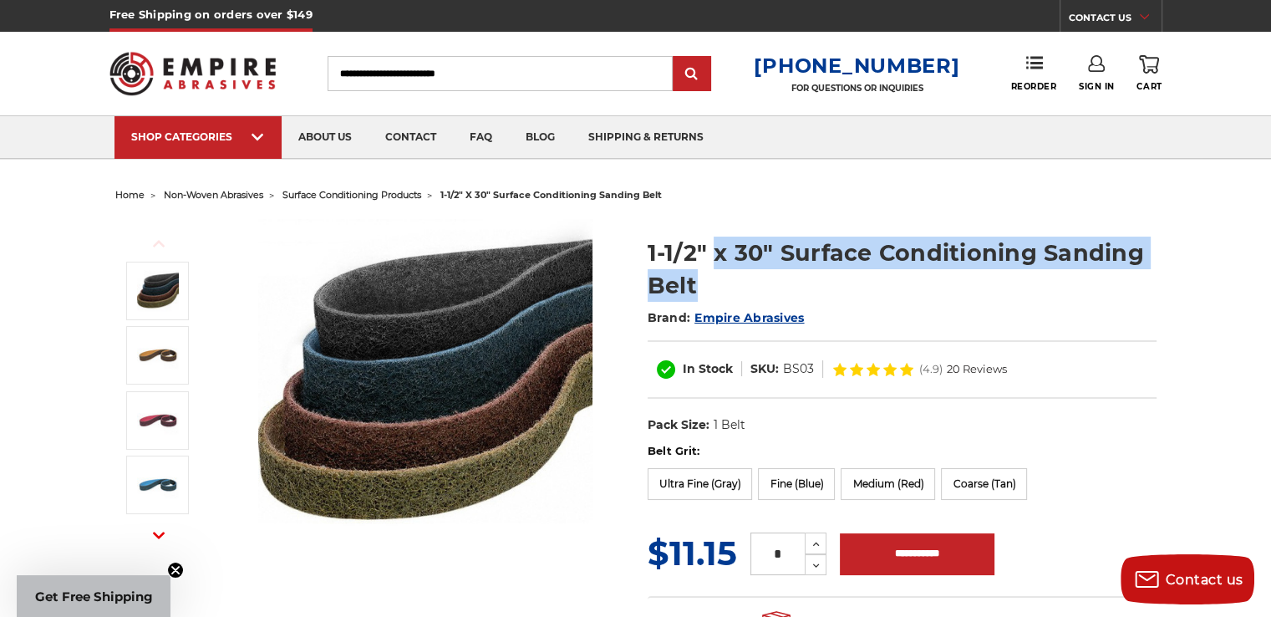
drag, startPoint x: 712, startPoint y: 253, endPoint x: 749, endPoint y: 289, distance: 52.0
click at [749, 289] on h1 "1-1/2" x 30" Surface Conditioning Sanding Belt" at bounding box center [901, 268] width 509 height 65
drag, startPoint x: 708, startPoint y: 238, endPoint x: 736, endPoint y: 288, distance: 57.2
click at [736, 288] on h1 "1-1/2" x 30" Surface Conditioning Sanding Belt" at bounding box center [901, 268] width 509 height 65
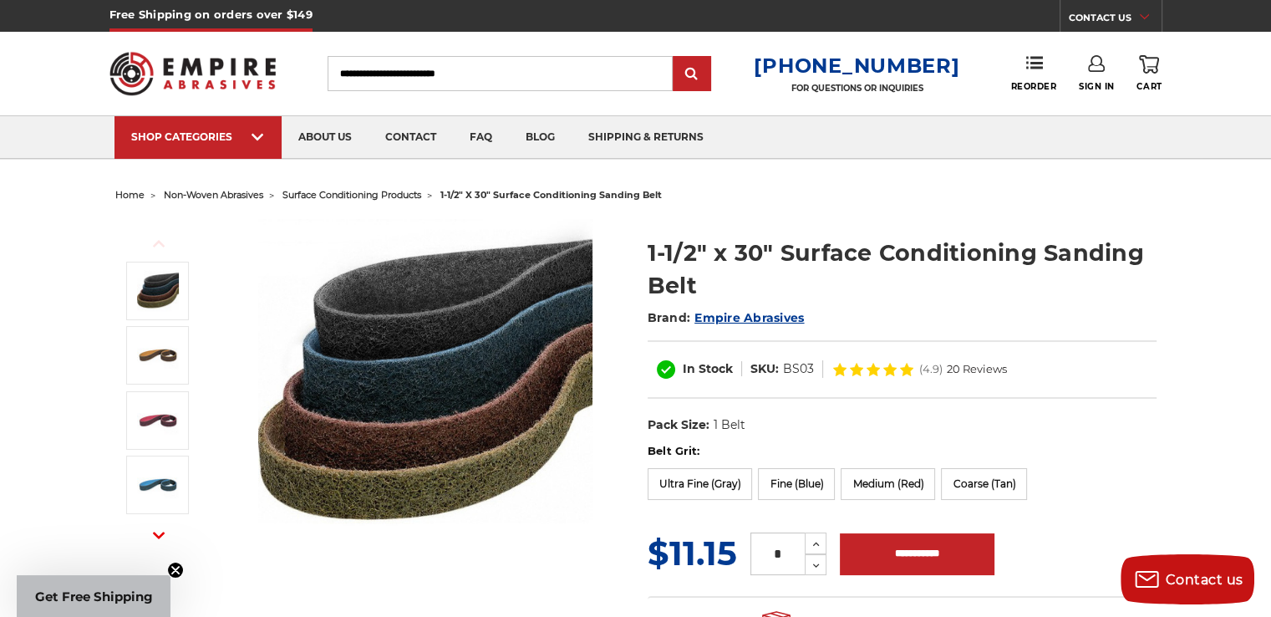
click at [648, 253] on h1 "1-1/2" x 30" Surface Conditioning Sanding Belt" at bounding box center [901, 268] width 509 height 65
drag, startPoint x: 648, startPoint y: 253, endPoint x: 698, endPoint y: 248, distance: 50.4
click at [698, 248] on h1 "1-1/2" x 30" Surface Conditioning Sanding Belt" at bounding box center [901, 268] width 509 height 65
click at [663, 251] on h1 "1-1/2" x 30" Surface Conditioning Sanding Belt" at bounding box center [901, 268] width 509 height 65
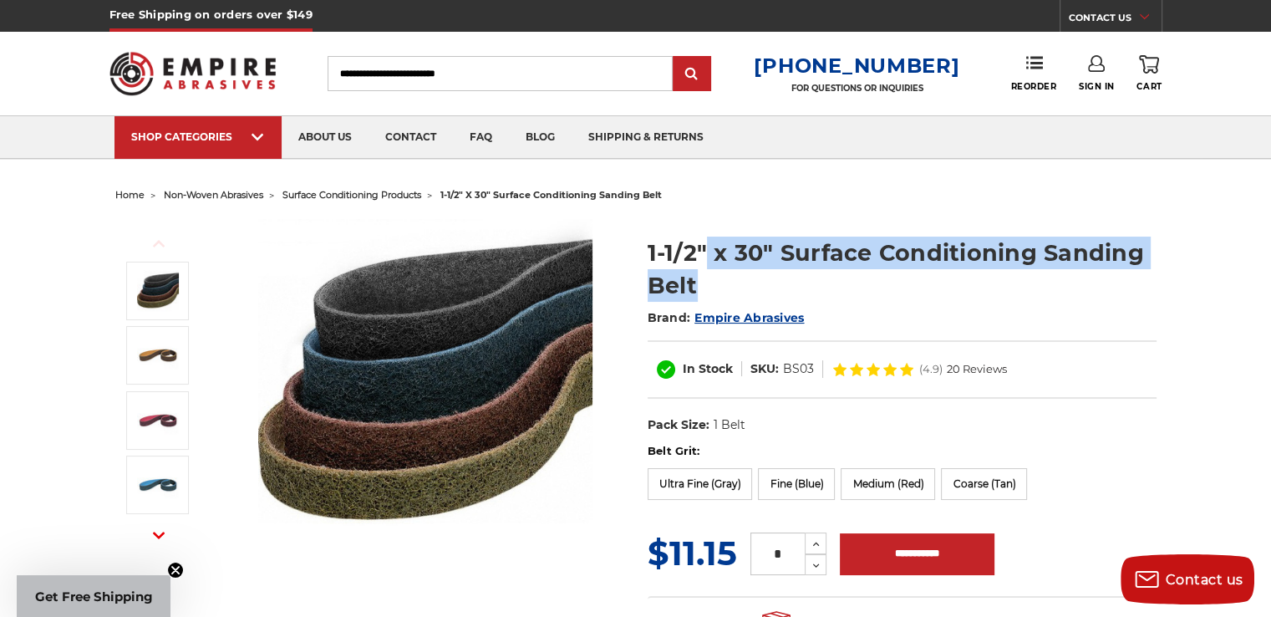
drag, startPoint x: 705, startPoint y: 247, endPoint x: 735, endPoint y: 294, distance: 55.6
click at [735, 294] on h1 "1-1/2" x 30" Surface Conditioning Sanding Belt" at bounding box center [901, 268] width 509 height 65
click at [729, 283] on h1 "1-1/2" x 30" Surface Conditioning Sanding Belt" at bounding box center [901, 268] width 509 height 65
drag, startPoint x: 710, startPoint y: 246, endPoint x: 724, endPoint y: 300, distance: 55.3
click at [724, 300] on h1 "1-1/2" x 30" Surface Conditioning Sanding Belt" at bounding box center [901, 268] width 509 height 65
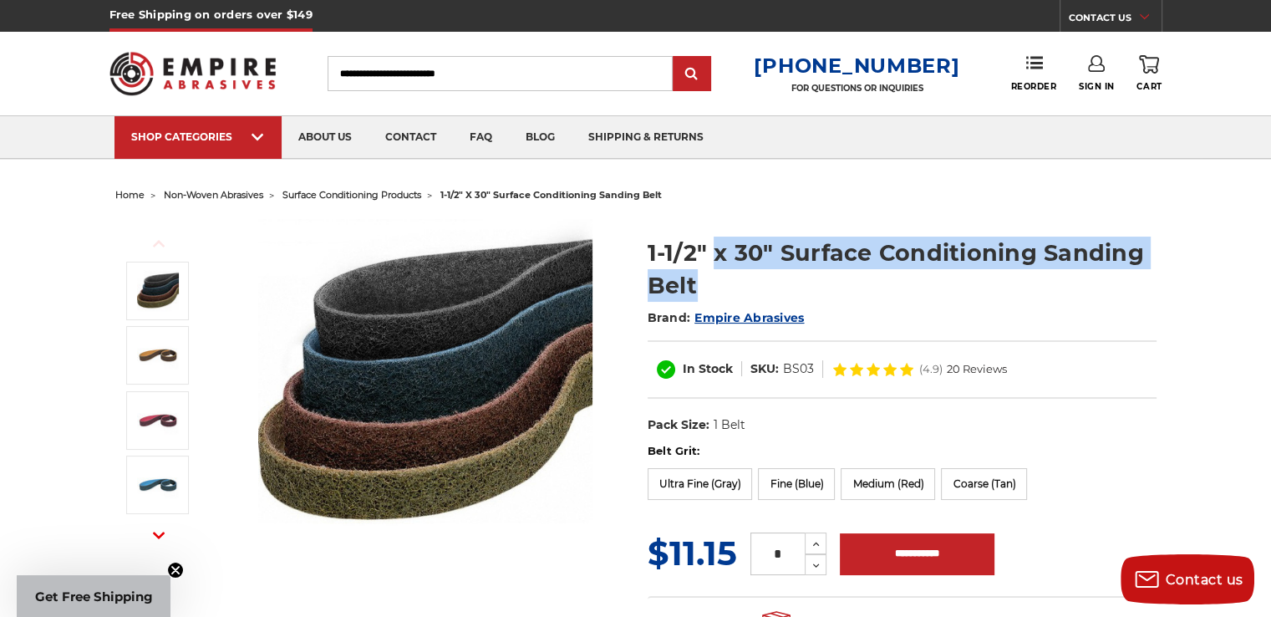
click at [726, 289] on h1 "1-1/2" x 30" Surface Conditioning Sanding Belt" at bounding box center [901, 268] width 509 height 65
drag, startPoint x: 714, startPoint y: 286, endPoint x: 635, endPoint y: 241, distance: 90.2
click at [636, 241] on section "1-1/2" x 30" Surface Conditioning Sanding Belt Brand: Empire Abrasives In Stock…" at bounding box center [902, 331] width 532 height 224
drag, startPoint x: 638, startPoint y: 241, endPoint x: 708, endPoint y: 282, distance: 80.1
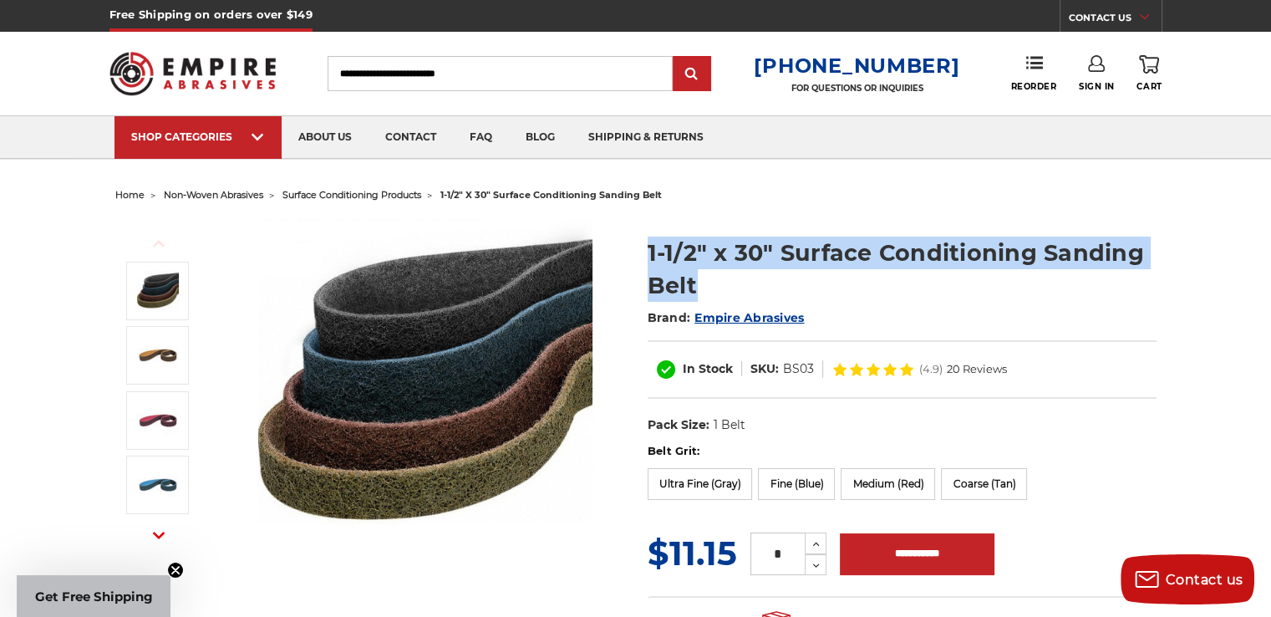
click at [708, 282] on section "1-1/2" x 30" Surface Conditioning Sanding Belt Brand: Empire Abrasives In Stock…" at bounding box center [902, 331] width 532 height 224
click at [708, 282] on h1 "1-1/2" x 30" Surface Conditioning Sanding Belt" at bounding box center [901, 268] width 509 height 65
drag, startPoint x: 715, startPoint y: 278, endPoint x: 622, endPoint y: 244, distance: 99.6
click at [622, 244] on div "Previous Next 1-1/2" x 30" Surface Conditioning Sanding Belt Brand: Empire Abra…" at bounding box center [636, 437] width 1064 height 460
copy div "1-1/2" x 30" Surface Conditioning Sanding Belt"
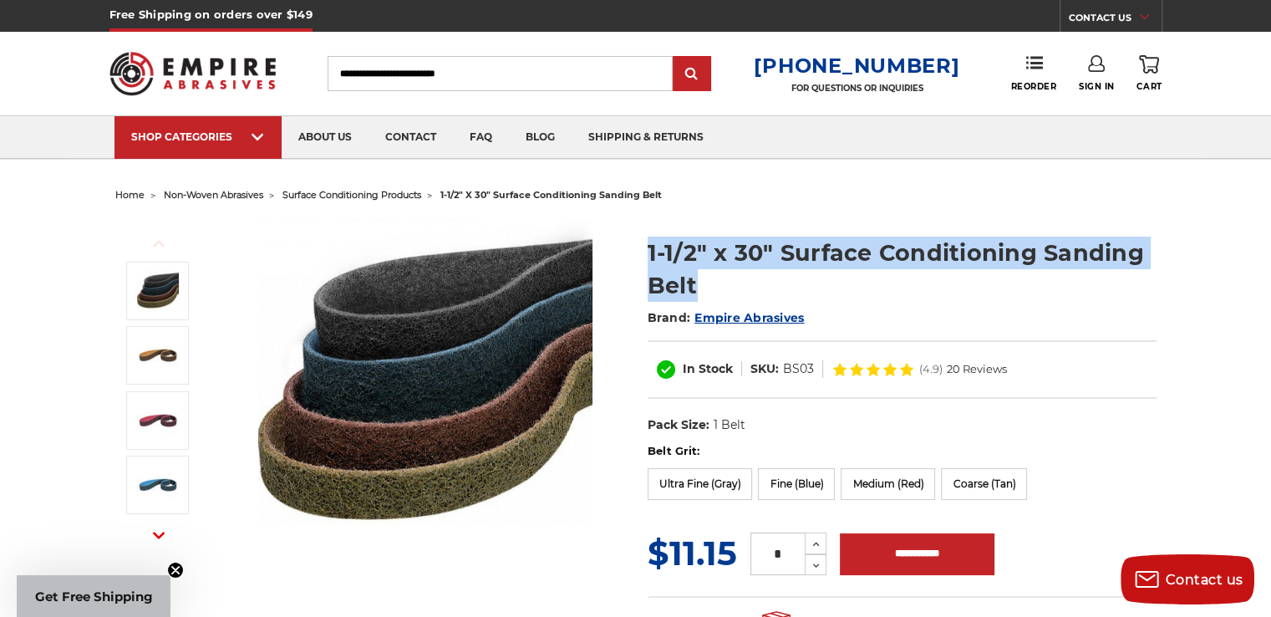
click at [668, 255] on h1 "1-1/2" x 30" Surface Conditioning Sanding Belt" at bounding box center [901, 268] width 509 height 65
drag, startPoint x: 650, startPoint y: 246, endPoint x: 719, endPoint y: 286, distance: 79.4
click at [719, 286] on h1 "1-1/2" x 30" Surface Conditioning Sanding Belt" at bounding box center [901, 268] width 509 height 65
copy h1 "1-1/2" x 30" Surface Conditioning Sanding Belt"
click at [942, 239] on h1 "1-1/2" x 30" Surface Conditioning Sanding Belt" at bounding box center [901, 268] width 509 height 65
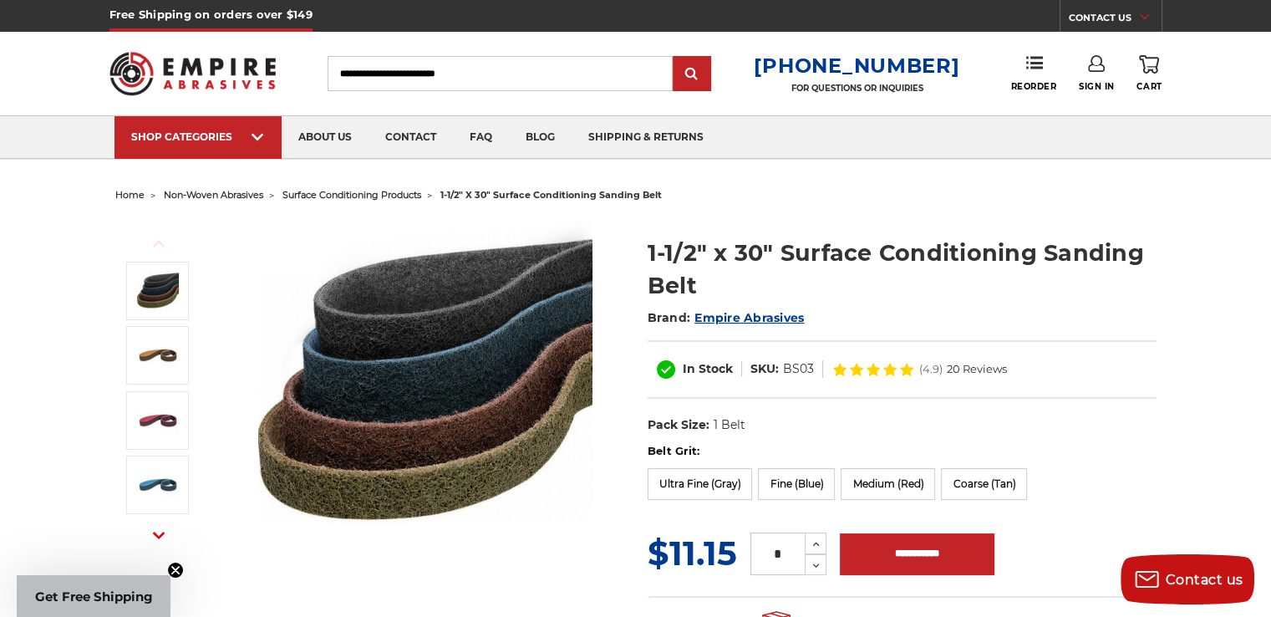
click at [693, 255] on h1 "1-1/2" x 30" Surface Conditioning Sanding Belt" at bounding box center [901, 268] width 509 height 65
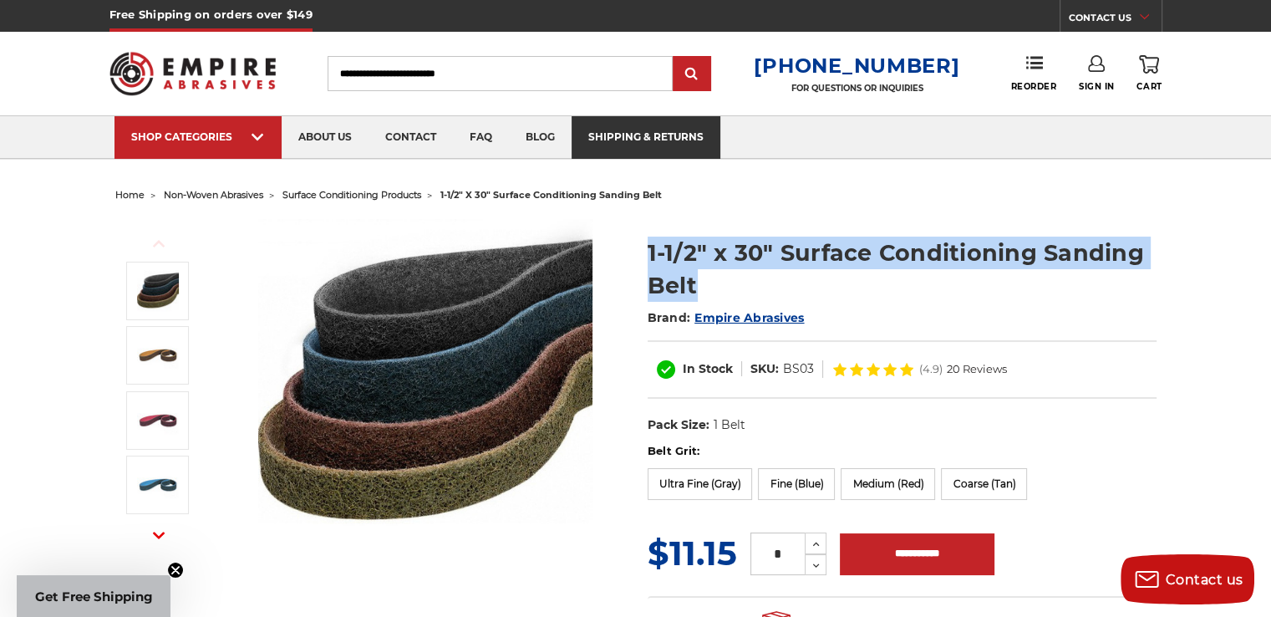
copy div "1-1/2" x 30" Surface Conditioning Sanding Belt"
click at [1043, 239] on h1 "1-1/2" x 30" Surface Conditioning Sanding Belt" at bounding box center [901, 268] width 509 height 65
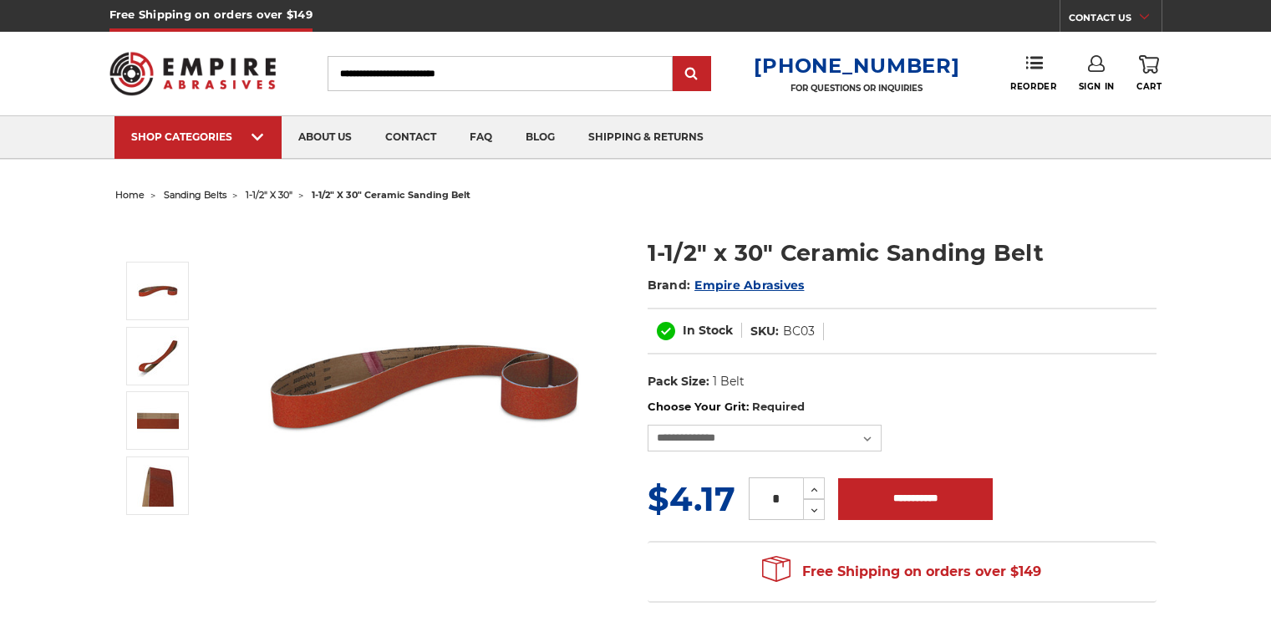
click at [712, 245] on section "1-1/2" x 30" Ceramic Sanding Belt Brand: Empire Abrasives In Stock SKU: BC03 UP…" at bounding box center [902, 309] width 532 height 180
click at [812, 244] on h1 "1-1/2" x 30" Ceramic Sanding Belt" at bounding box center [901, 252] width 509 height 33
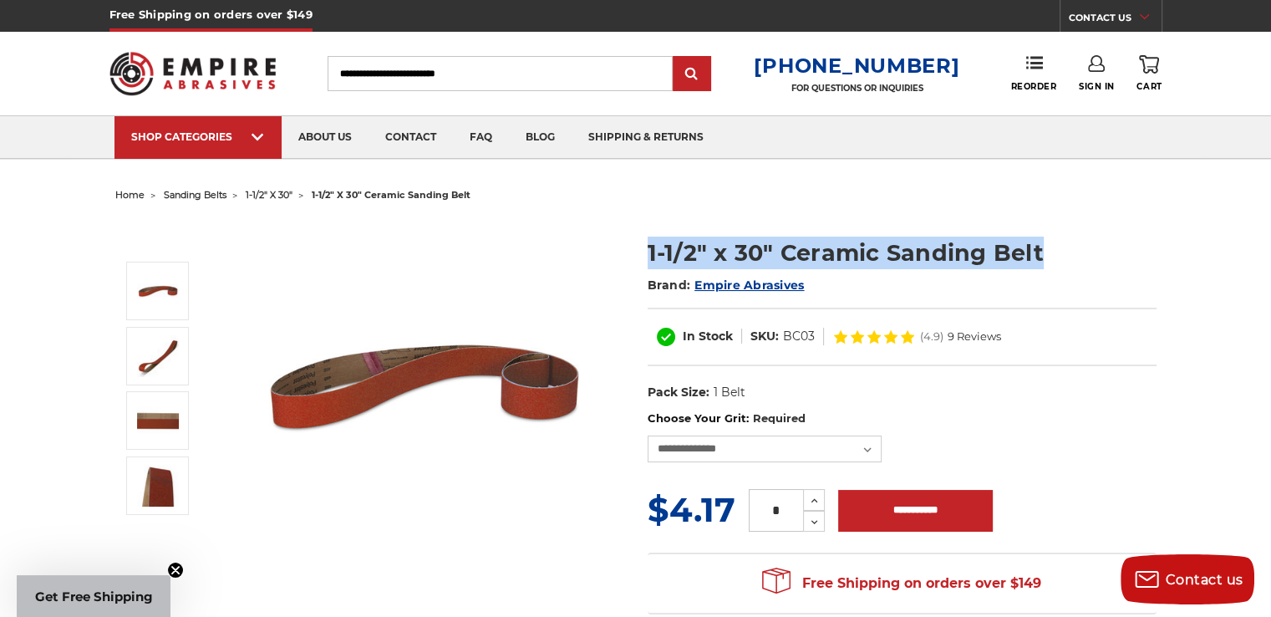
drag, startPoint x: 646, startPoint y: 252, endPoint x: 1043, endPoint y: 251, distance: 396.9
click at [1043, 251] on section "1-1/2" x 30" Ceramic Sanding Belt Brand: Empire Abrasives In Stock SKU: BC03 (4…" at bounding box center [902, 314] width 532 height 191
click at [1043, 251] on h1 "1-1/2" x 30" Ceramic Sanding Belt" at bounding box center [901, 252] width 509 height 33
drag, startPoint x: 712, startPoint y: 249, endPoint x: 1064, endPoint y: 250, distance: 352.6
click at [1064, 250] on h1 "1-1/2" x 30" Ceramic Sanding Belt" at bounding box center [901, 252] width 509 height 33
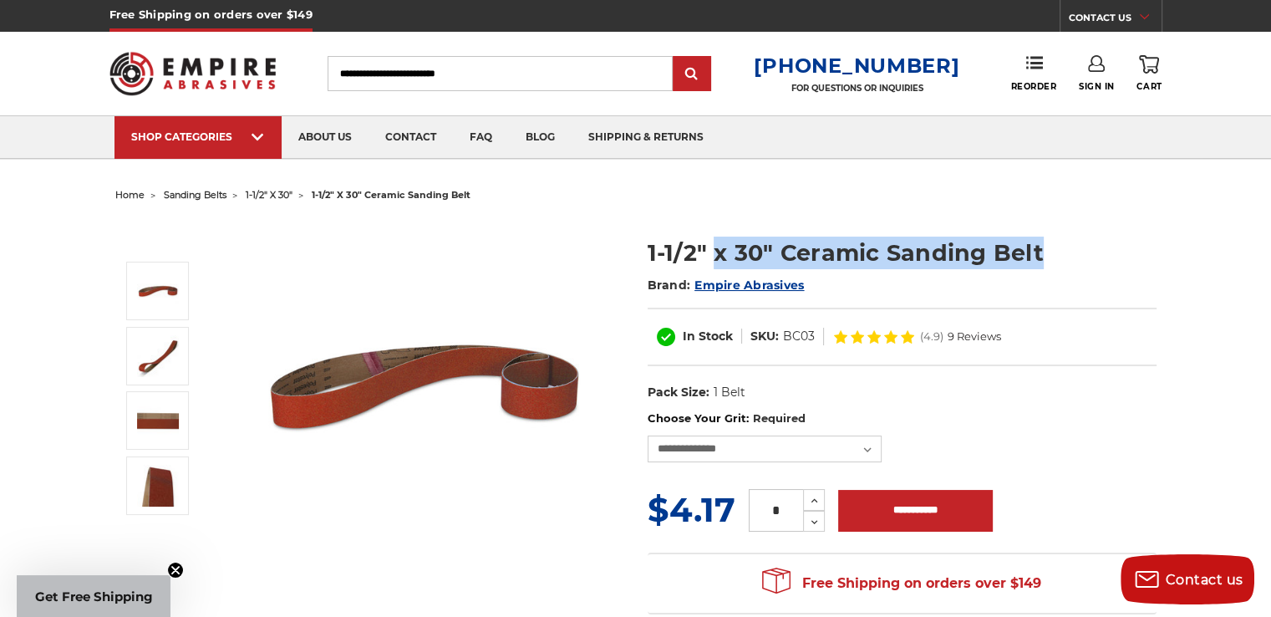
click at [1064, 250] on h1 "1-1/2" x 30" Ceramic Sanding Belt" at bounding box center [901, 252] width 509 height 33
drag, startPoint x: 647, startPoint y: 248, endPoint x: 1073, endPoint y: 258, distance: 425.4
click at [1073, 258] on h1 "1-1/2" x 30" Ceramic Sanding Belt" at bounding box center [901, 252] width 509 height 33
copy h1 "1-1/2" x 30" Ceramic Sanding Belt"
